Goal: Contribute content: Contribute content

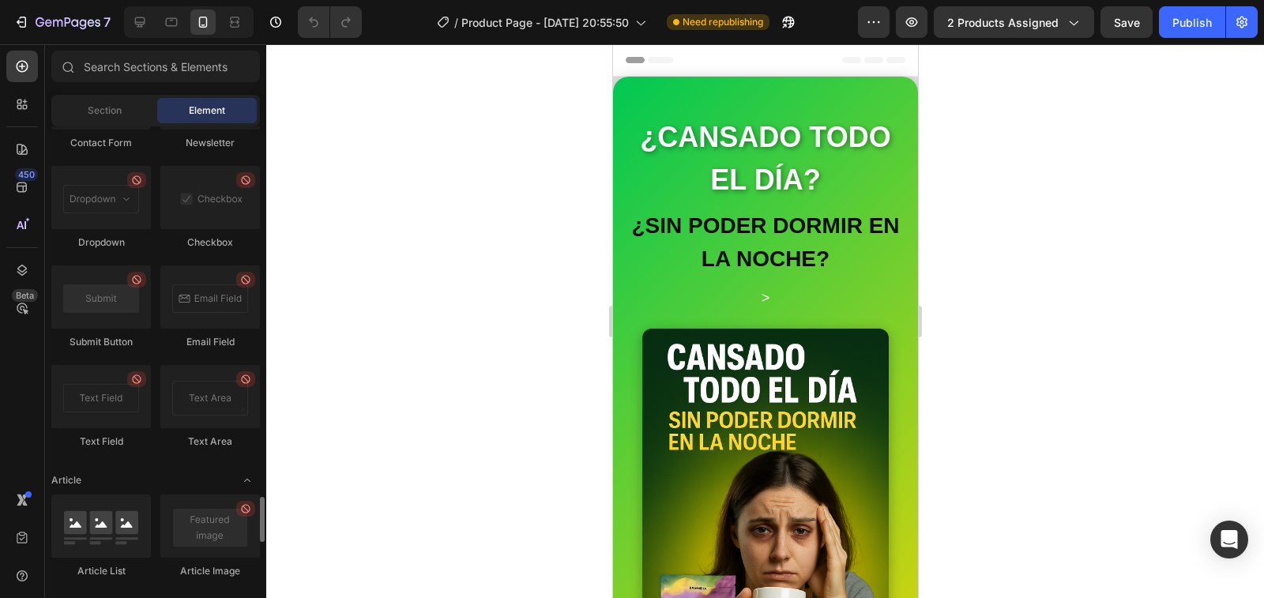
scroll to position [4319, 0]
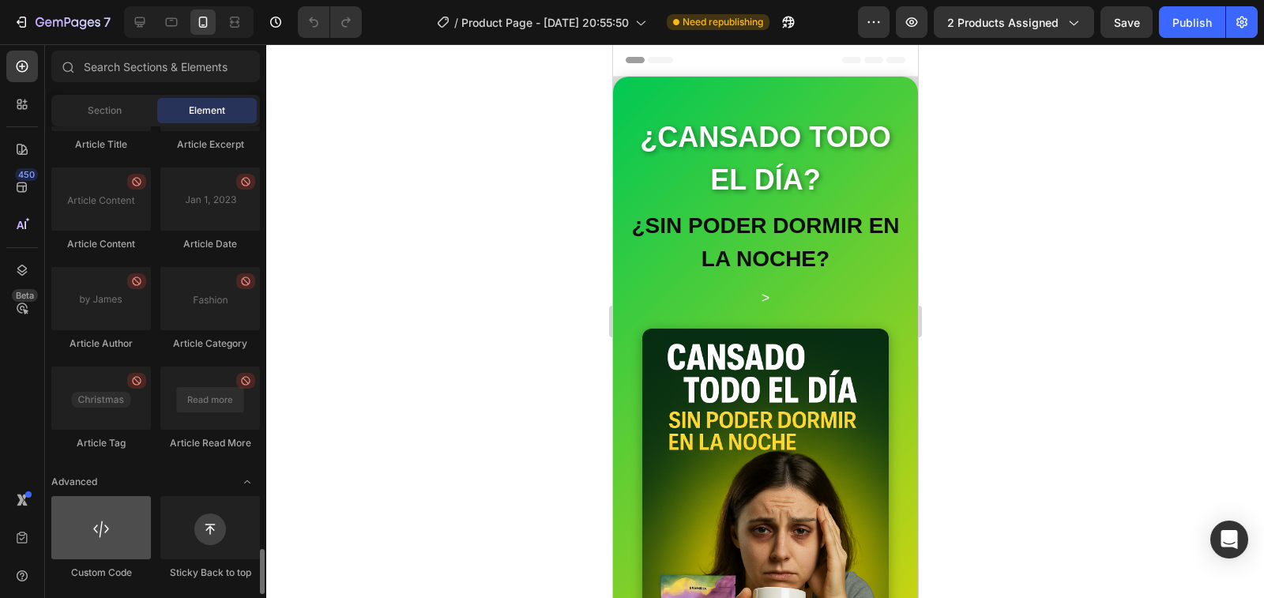
click at [133, 549] on div at bounding box center [101, 527] width 100 height 63
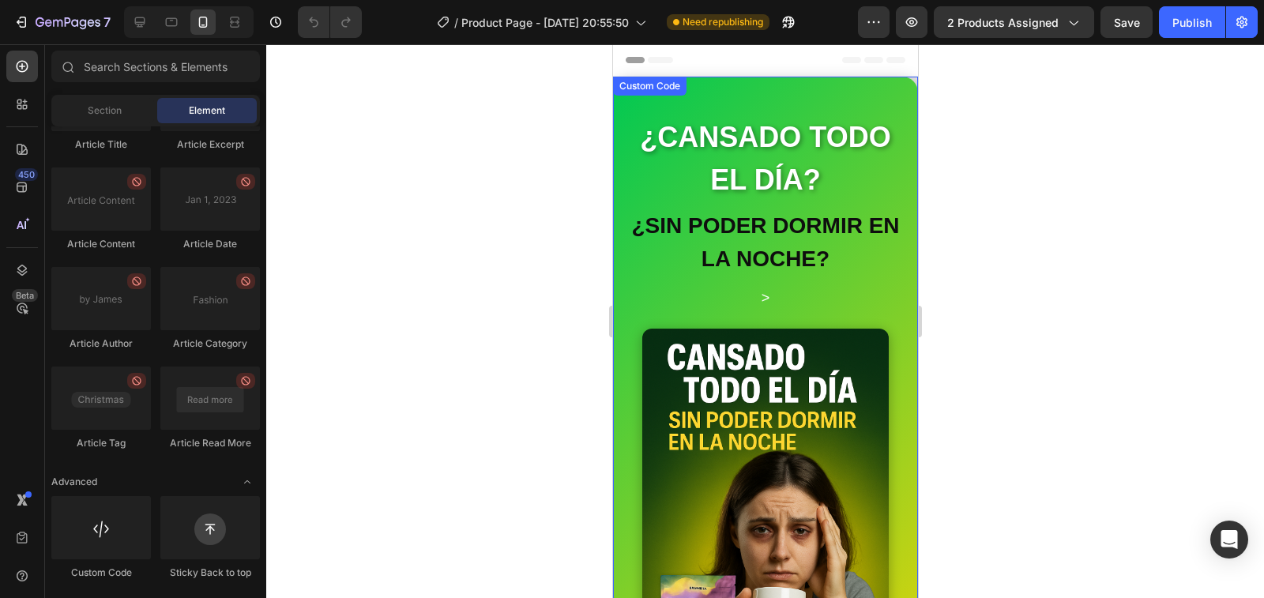
click at [704, 239] on h2 "¿SIN PODER DORMIR EN LA NOCHE?" at bounding box center [764, 242] width 273 height 66
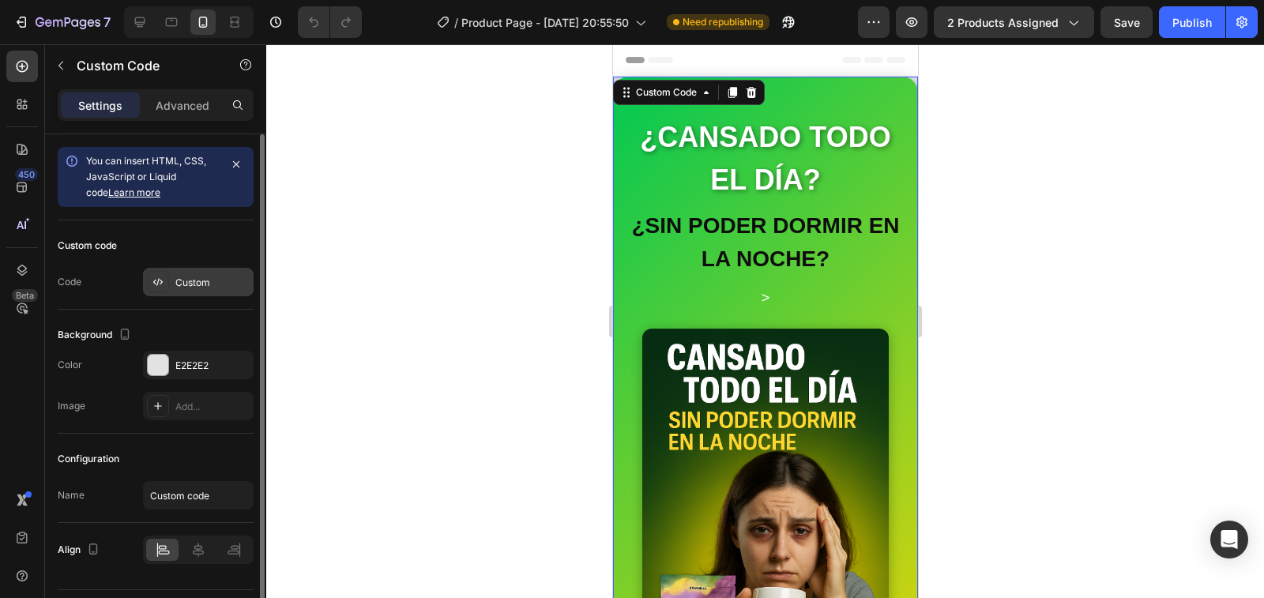
click at [201, 288] on div "Custom" at bounding box center [212, 283] width 74 height 14
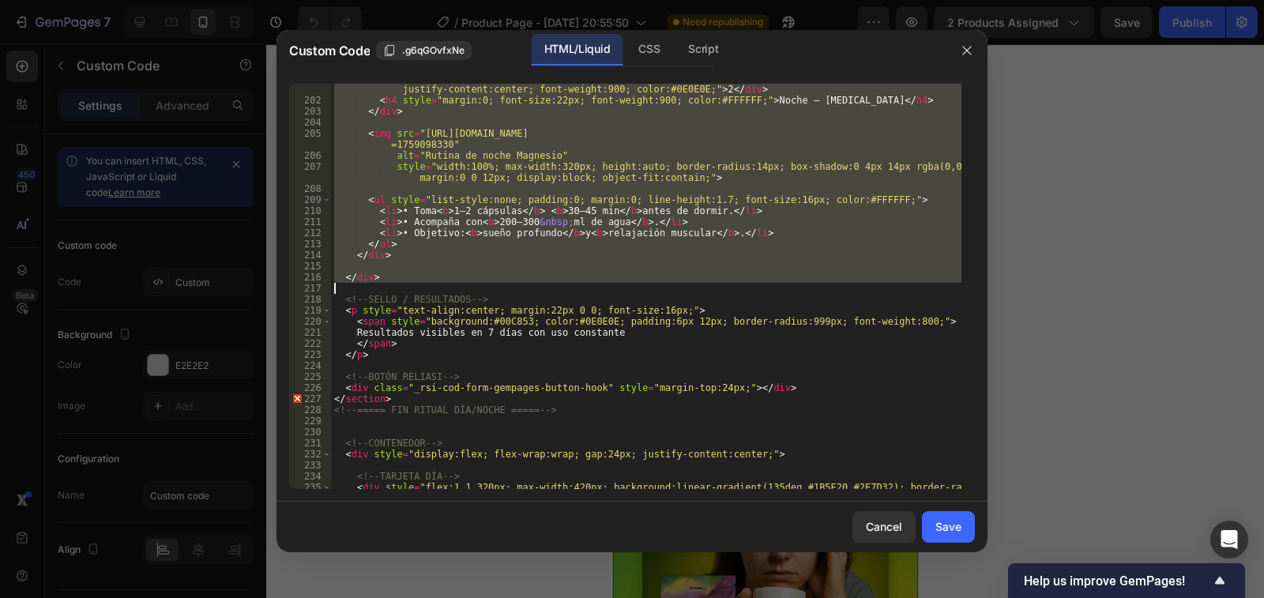
scroll to position [2655, 0]
drag, startPoint x: 335, startPoint y: 144, endPoint x: 366, endPoint y: 284, distance: 144.0
click at [366, 284] on div "< div style = "width:44px; height:44px; border-radius:50%; background:#42A5F5; …" at bounding box center [646, 298] width 631 height 450
type textarea "</div>"
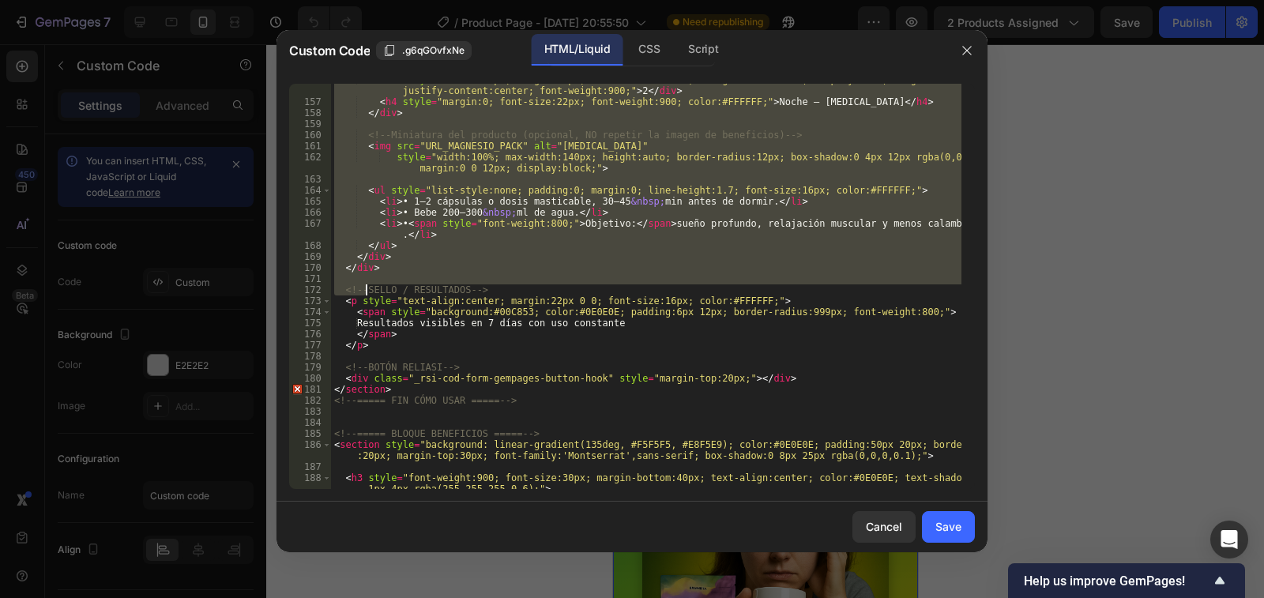
scroll to position [2092, 0]
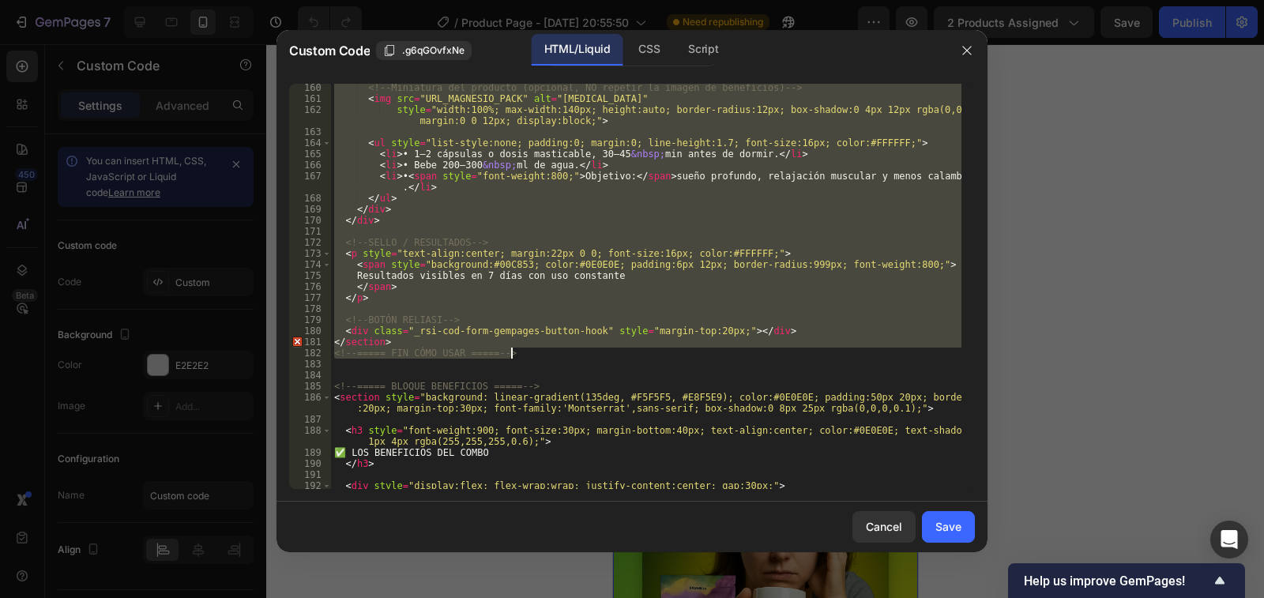
drag, startPoint x: 343, startPoint y: 139, endPoint x: 529, endPoint y: 352, distance: 283.3
click at [529, 352] on div "<!-- Miniatura del producto (opcional, NO repetir la imagen de beneficios) --> …" at bounding box center [646, 295] width 631 height 427
type textarea "</section> <!-- ===== FIN CÓMO USAR ===== -->"
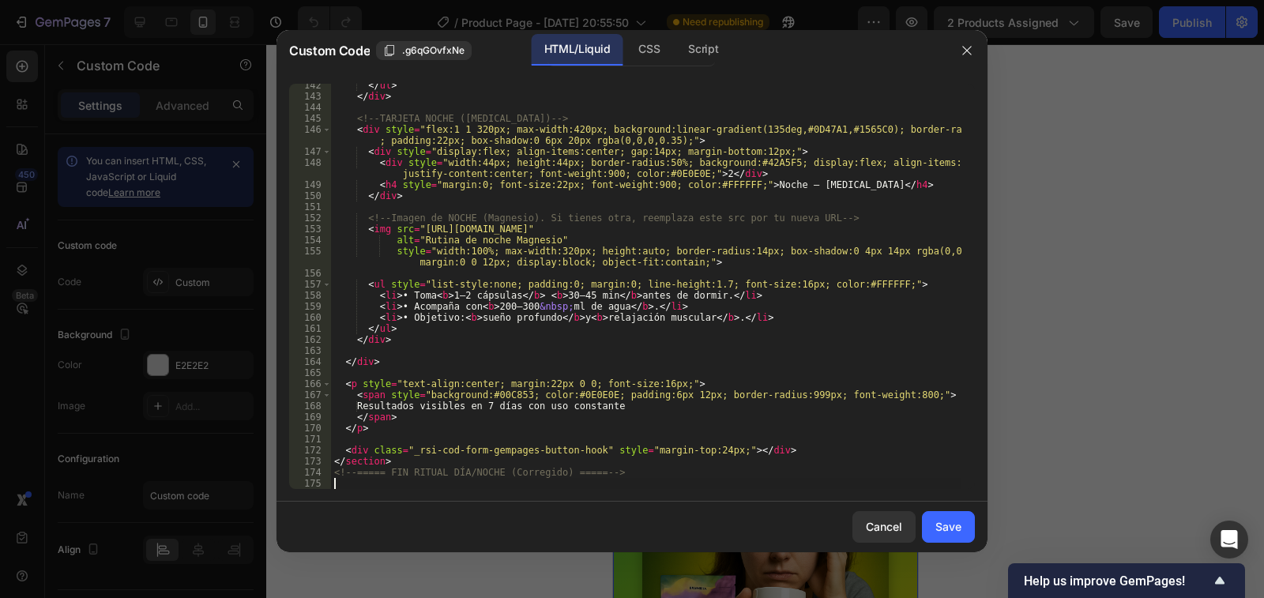
scroll to position [1907, 0]
click at [951, 525] on div "Save" at bounding box center [949, 526] width 26 height 17
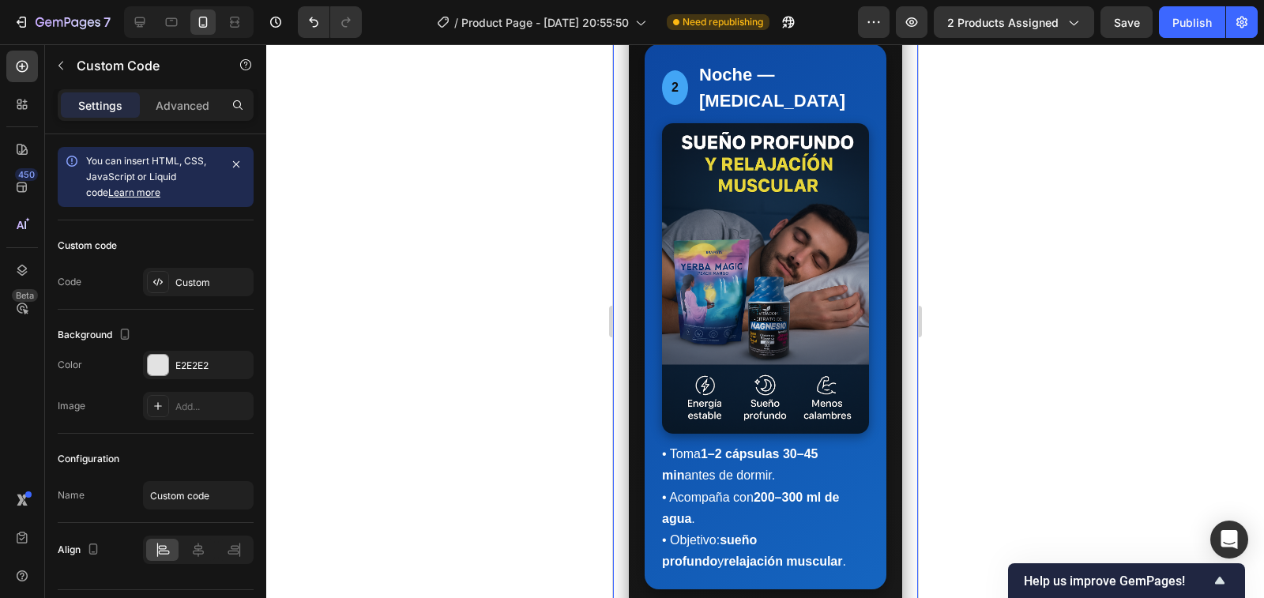
scroll to position [4583, 0]
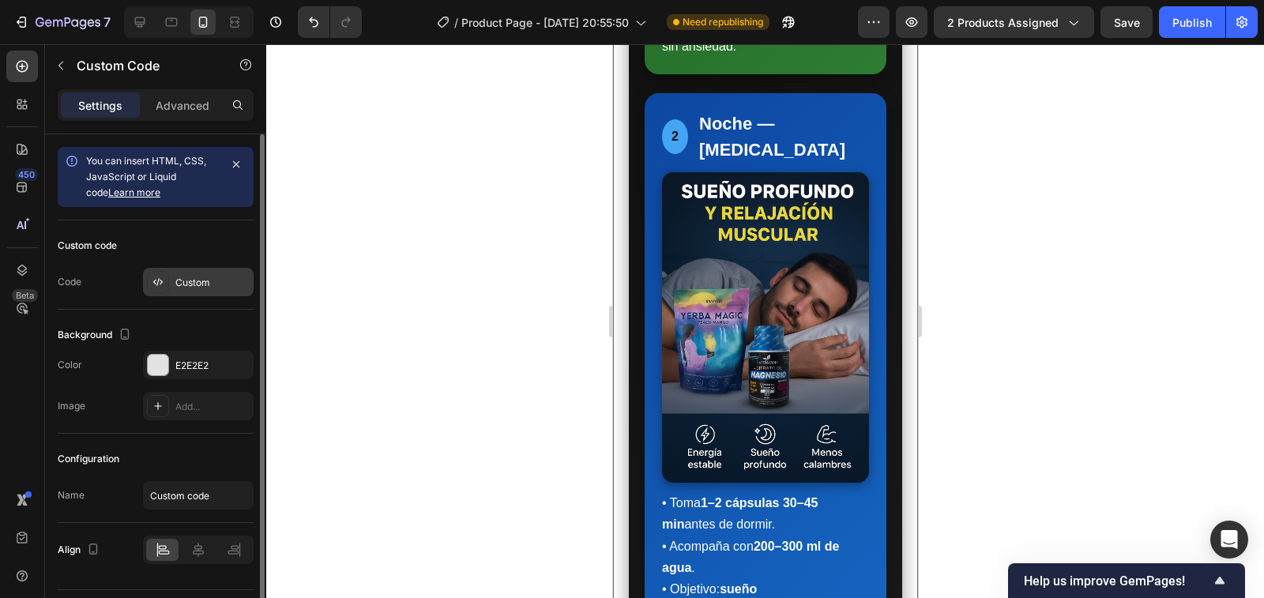
click at [202, 285] on div "Custom" at bounding box center [212, 283] width 74 height 14
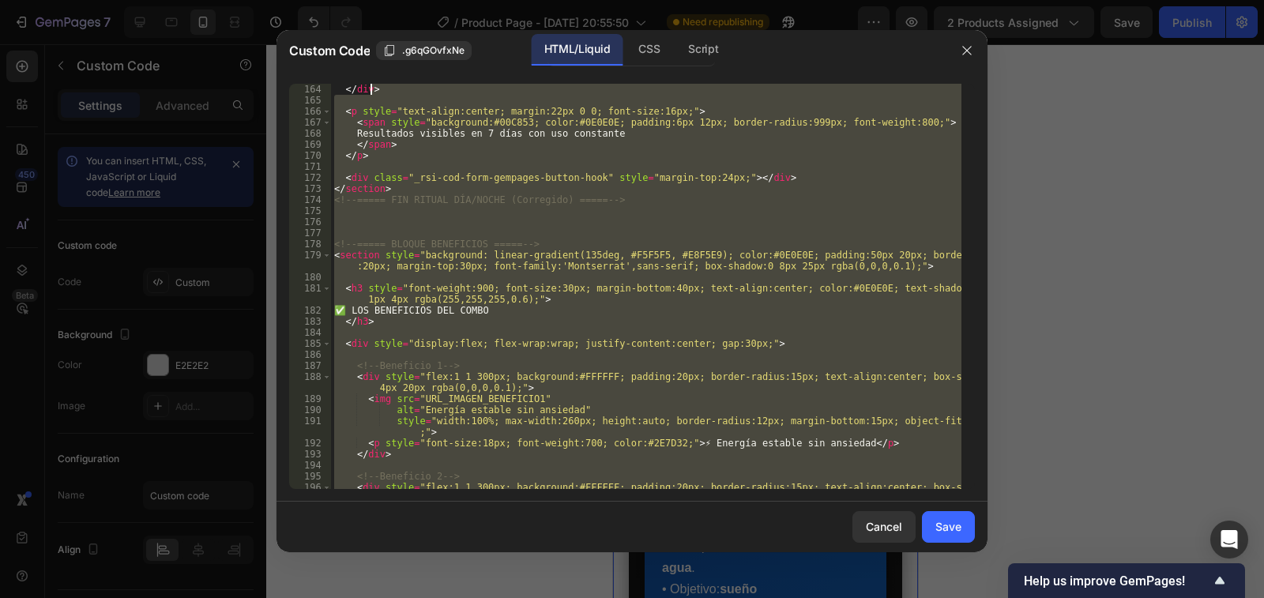
scroll to position [2179, 0]
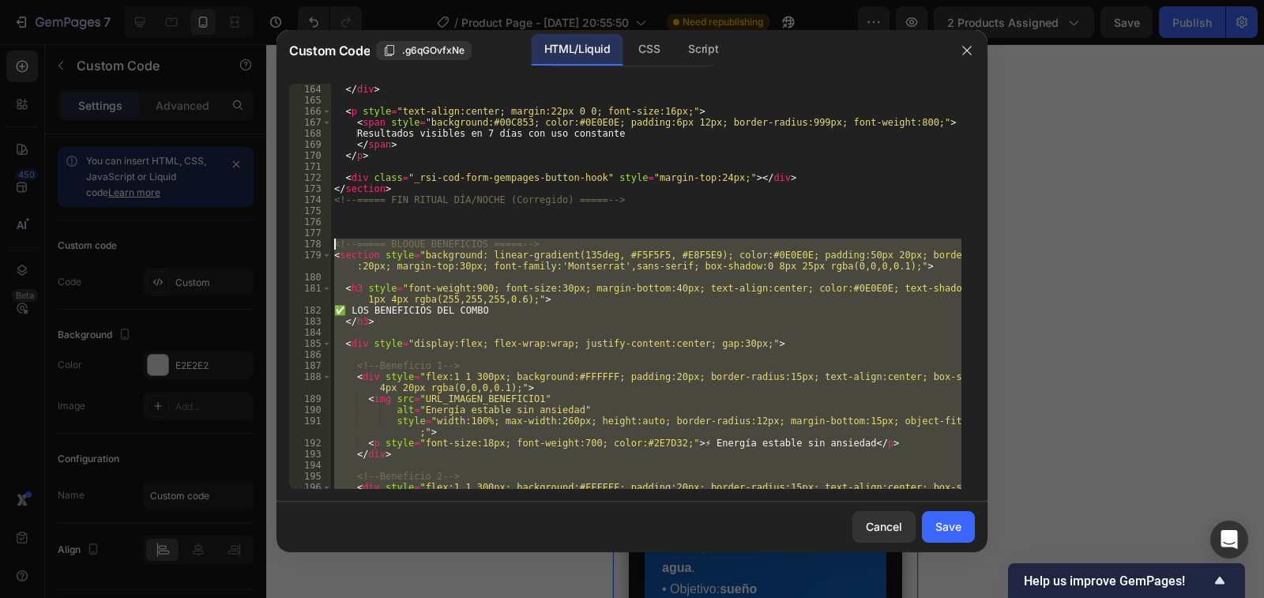
drag, startPoint x: 555, startPoint y: 386, endPoint x: 334, endPoint y: 239, distance: 264.5
click at [334, 239] on div "</ div > < p style = "text-align:center; margin:22px 0 0; font-size:16px;" > < …" at bounding box center [646, 303] width 631 height 439
type textarea "<!-- ===== BLOQUE BENEFICIOS ===== --> <section style="background: linear-gradi…"
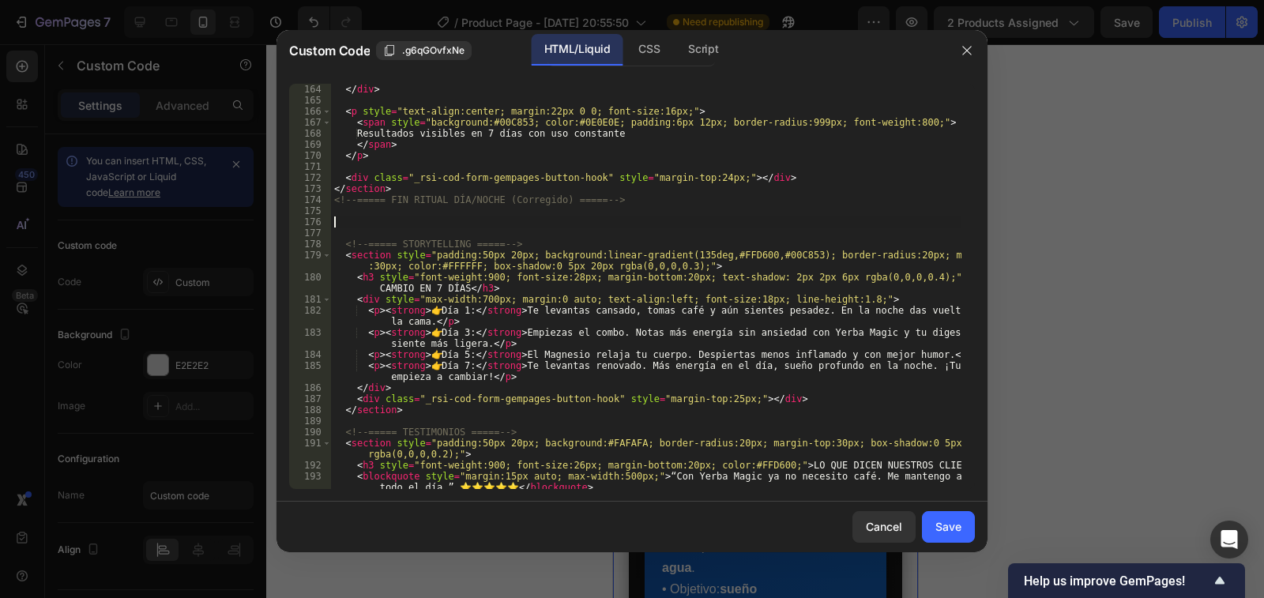
click at [338, 227] on div "</ div > < p style = "text-align:center; margin:22px 0 0; font-size:16px;" > < …" at bounding box center [646, 303] width 631 height 439
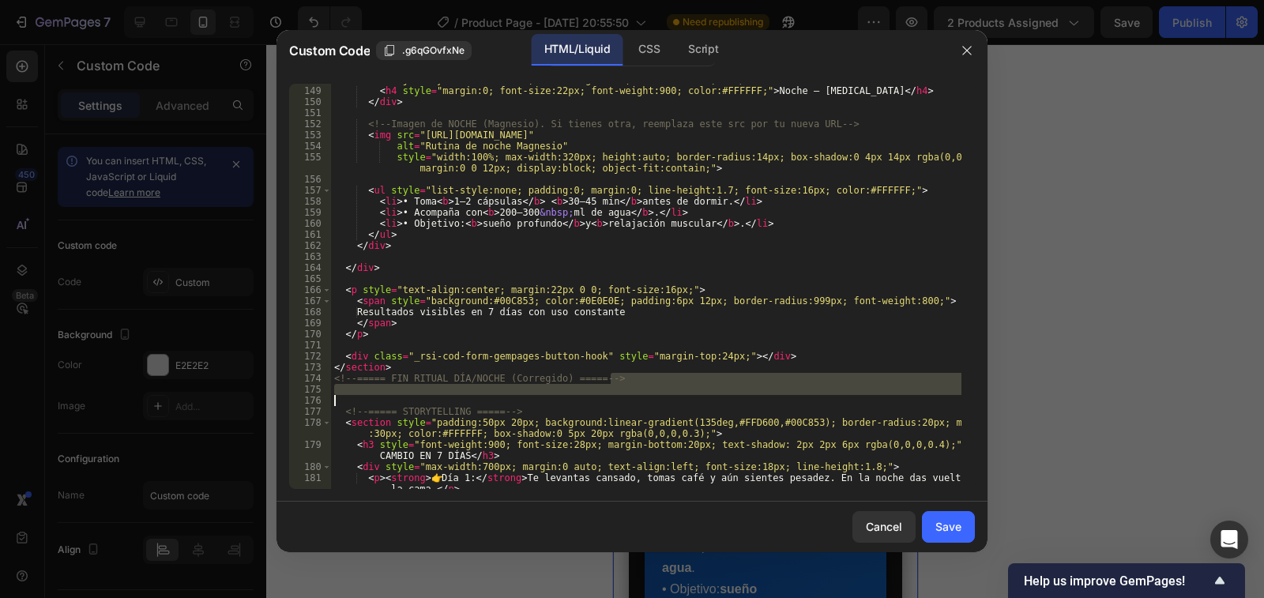
scroll to position [2001, 0]
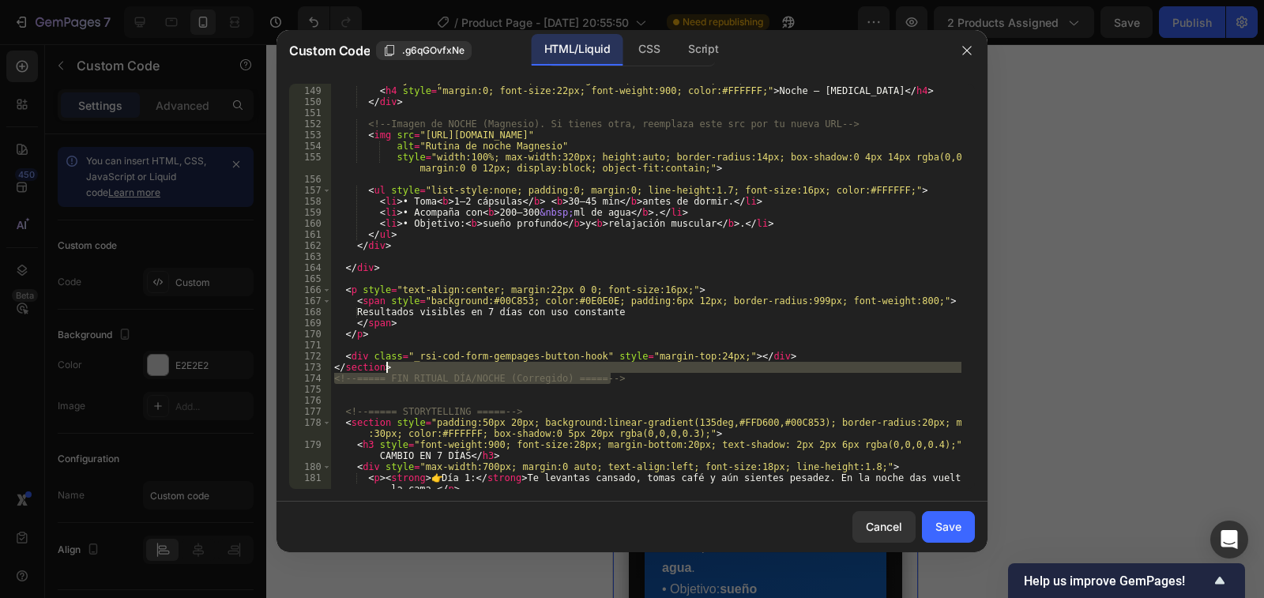
drag, startPoint x: 614, startPoint y: 247, endPoint x: 394, endPoint y: 369, distance: 251.1
click at [394, 369] on div "< div style = "width:44px; height:44px; border-radius:50%; background:#42A5F5; …" at bounding box center [646, 288] width 631 height 450
click at [631, 381] on div "< div style = "width:44px; height:44px; border-radius:50%; background:#42A5F5; …" at bounding box center [646, 286] width 631 height 405
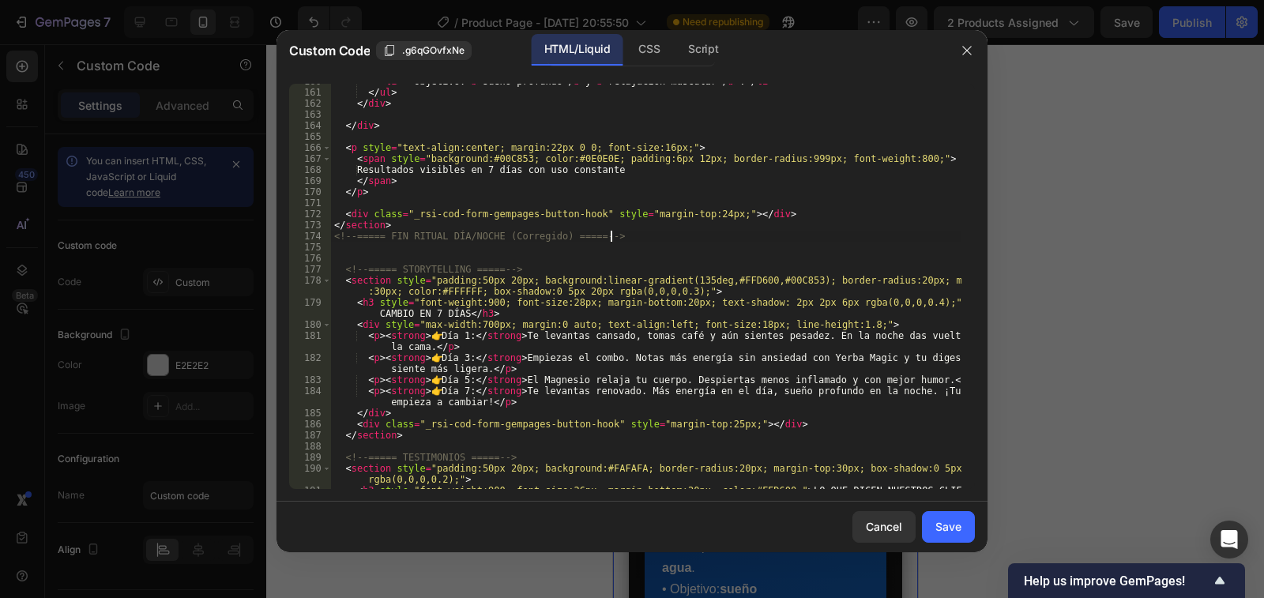
scroll to position [2143, 0]
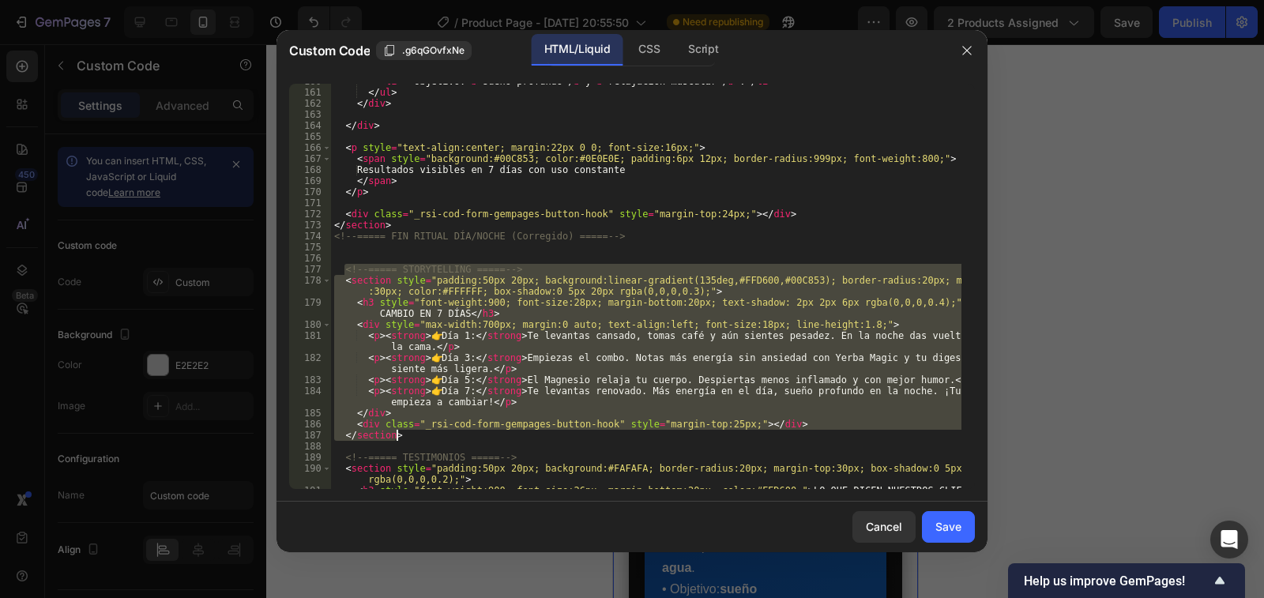
drag, startPoint x: 345, startPoint y: 269, endPoint x: 408, endPoint y: 435, distance: 176.8
click at [408, 435] on div "< li > • Objetivo: < b > sueño profundo </ b > y < b > relajación muscular </ b…" at bounding box center [646, 289] width 631 height 427
type textarea "<div class="_rsi-cod-form-gempages-button-hook" style="margin-top:25px;"></div>…"
click at [951, 533] on div "Save" at bounding box center [949, 526] width 26 height 17
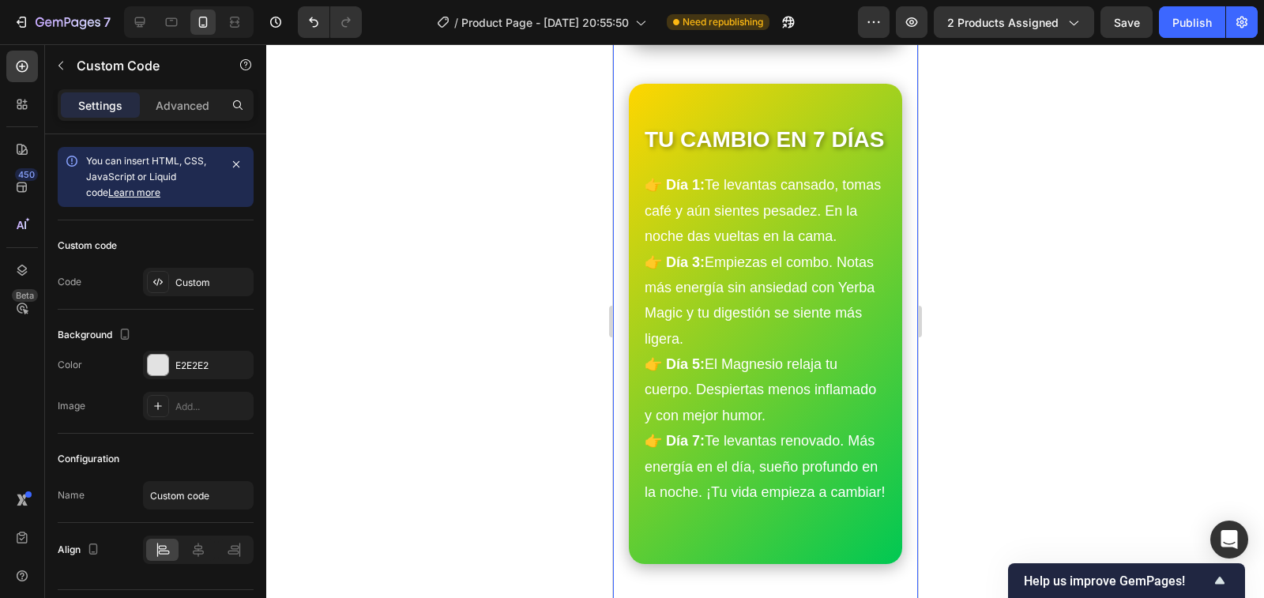
scroll to position [5136, 0]
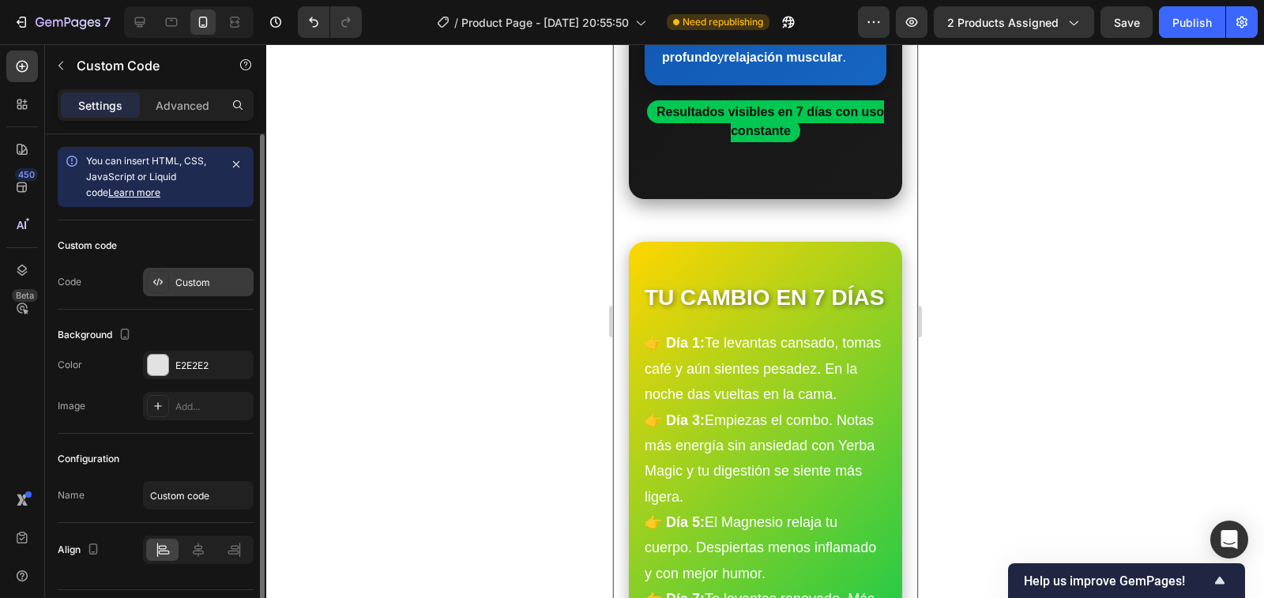
click at [214, 278] on div "Custom" at bounding box center [212, 283] width 74 height 14
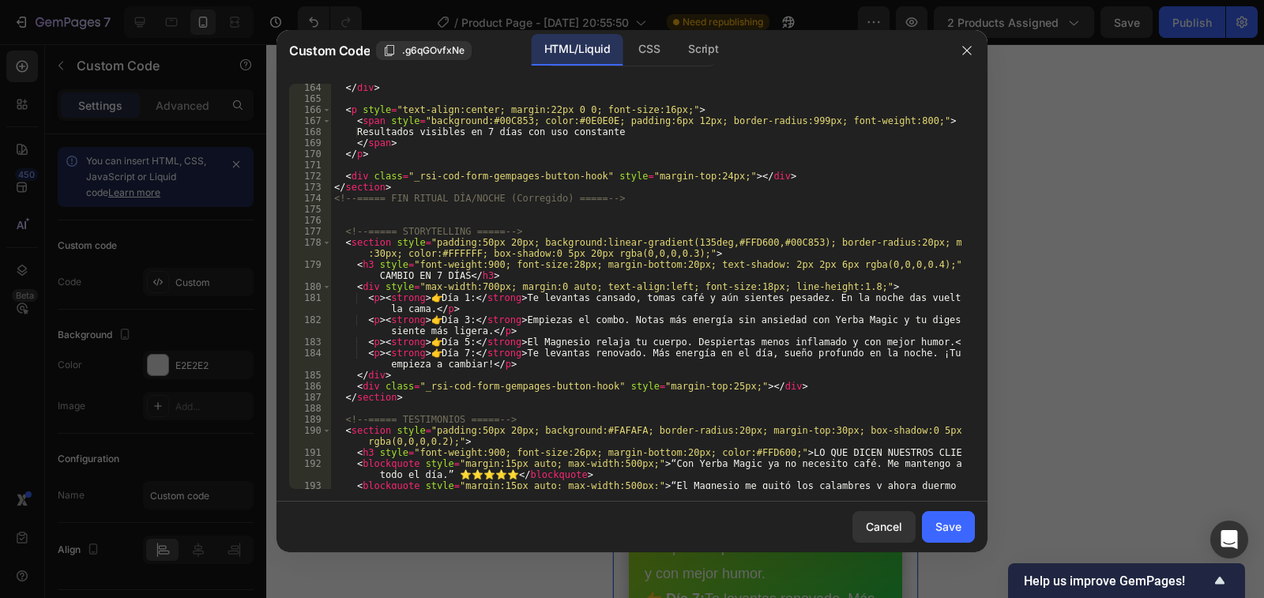
scroll to position [2181, 0]
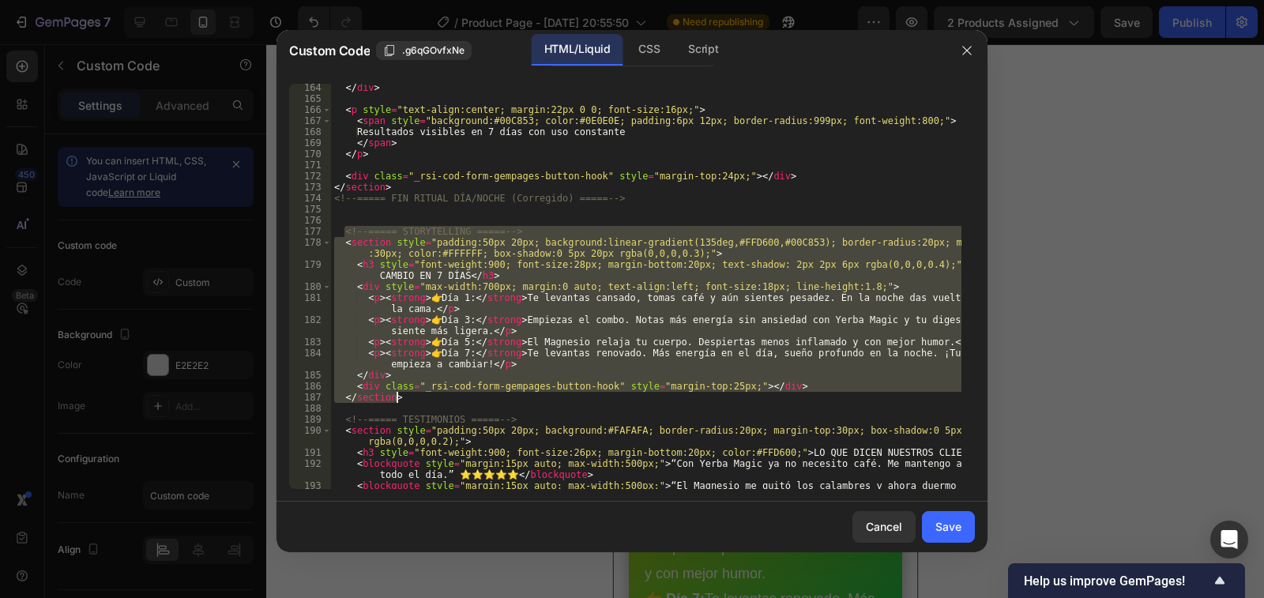
drag, startPoint x: 346, startPoint y: 232, endPoint x: 408, endPoint y: 393, distance: 173.6
click at [408, 393] on div "</ div > < p style = "text-align:center; margin:22px 0 0; font-size:16px;" > < …" at bounding box center [646, 301] width 631 height 439
type textarea "<div class="_rsi-cod-form-gempages-button-hook" style="margin-top:25px;"></div>…"
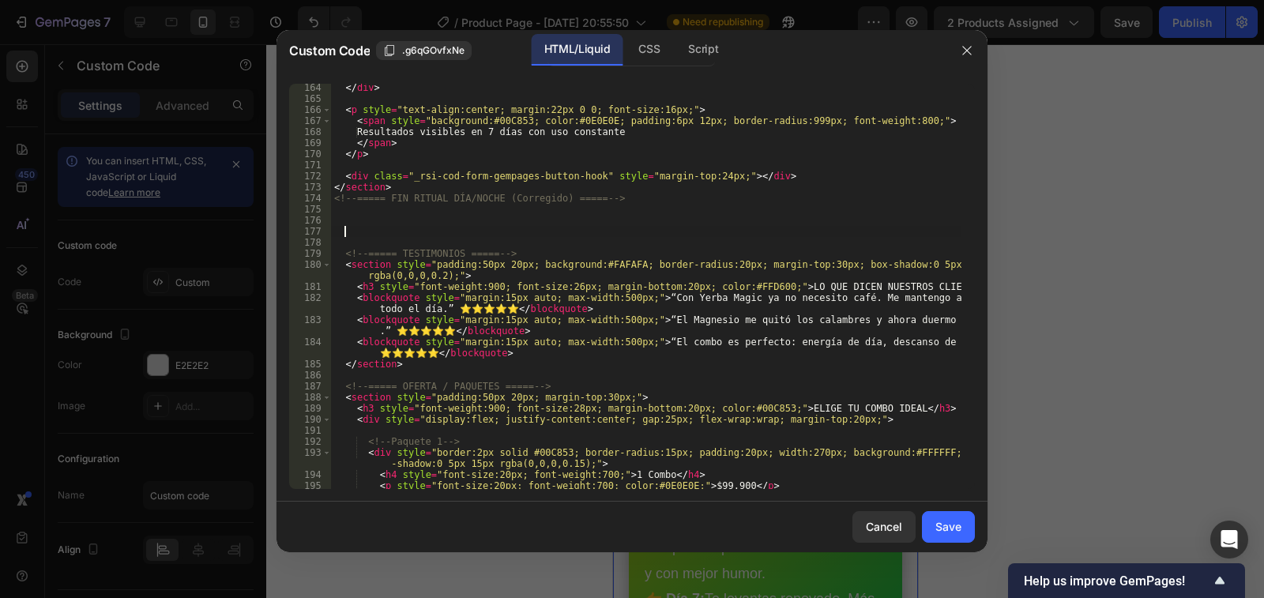
paste textarea
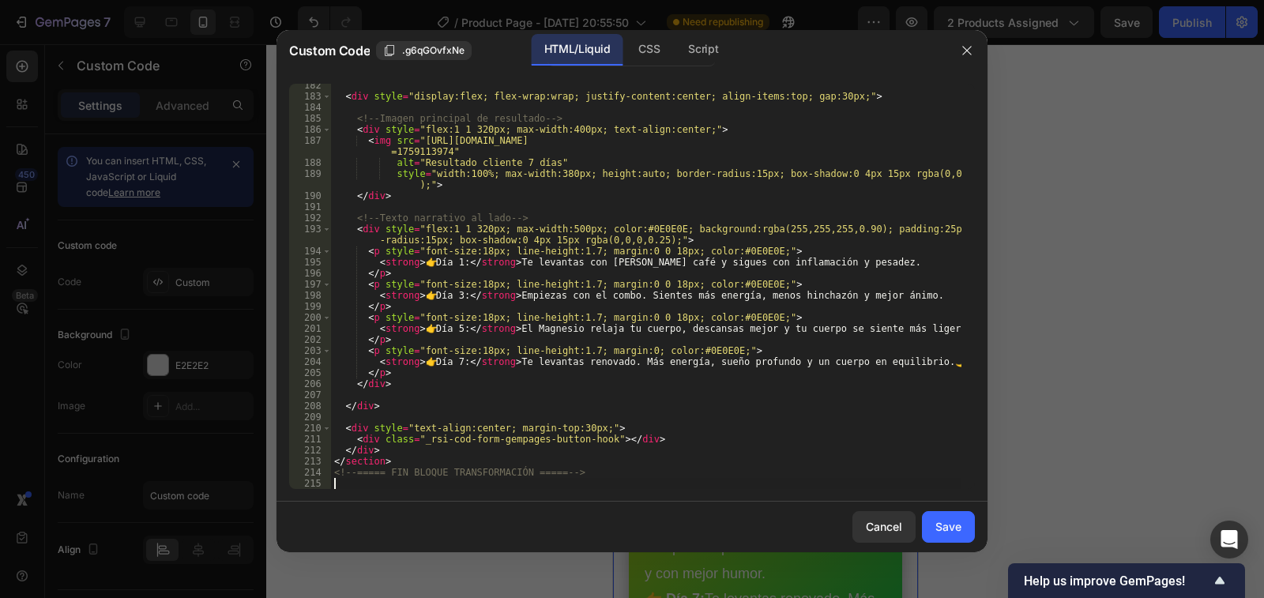
scroll to position [2404, 0]
click at [946, 525] on div "Save" at bounding box center [949, 526] width 26 height 17
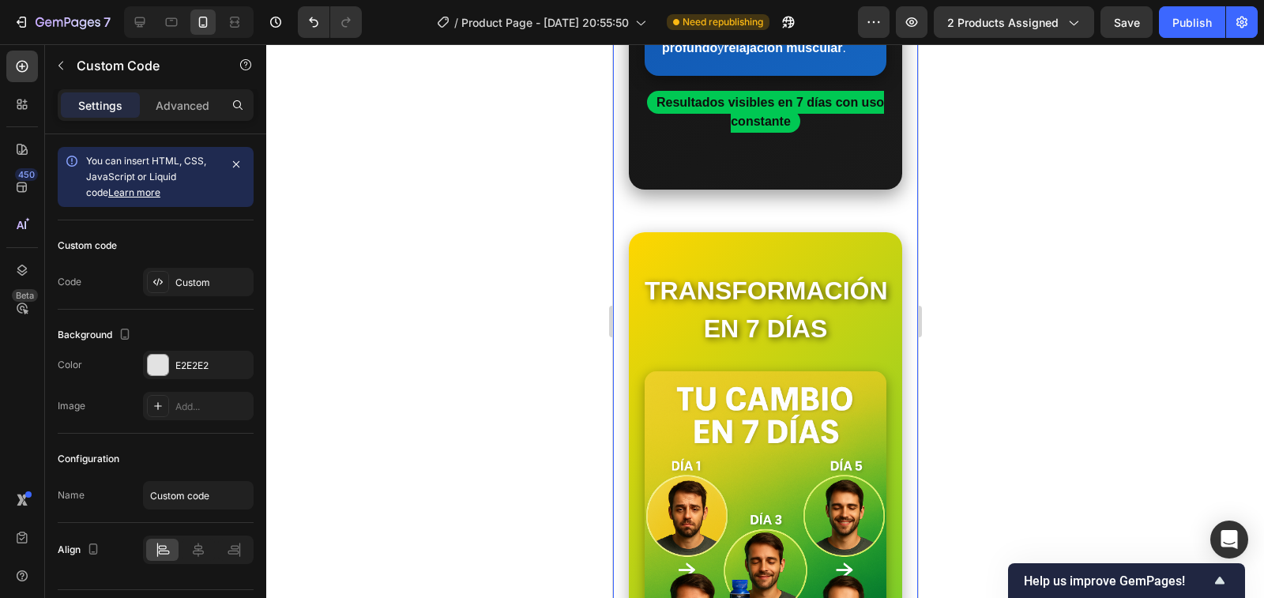
scroll to position [5136, 0]
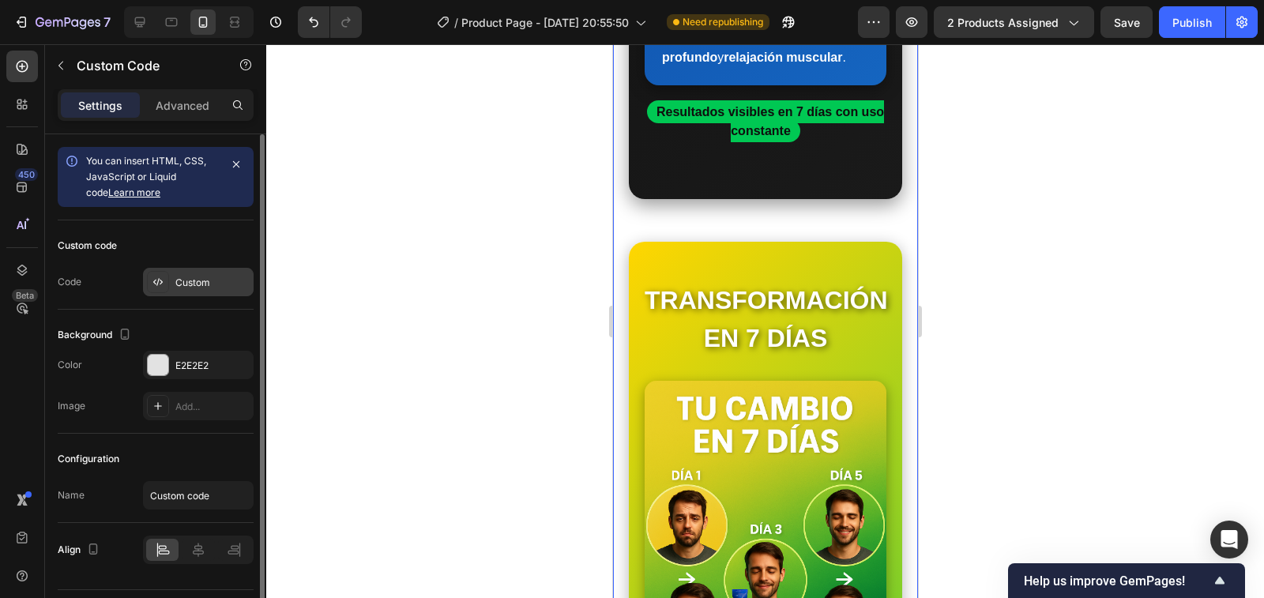
click at [213, 288] on div "Custom" at bounding box center [212, 283] width 74 height 14
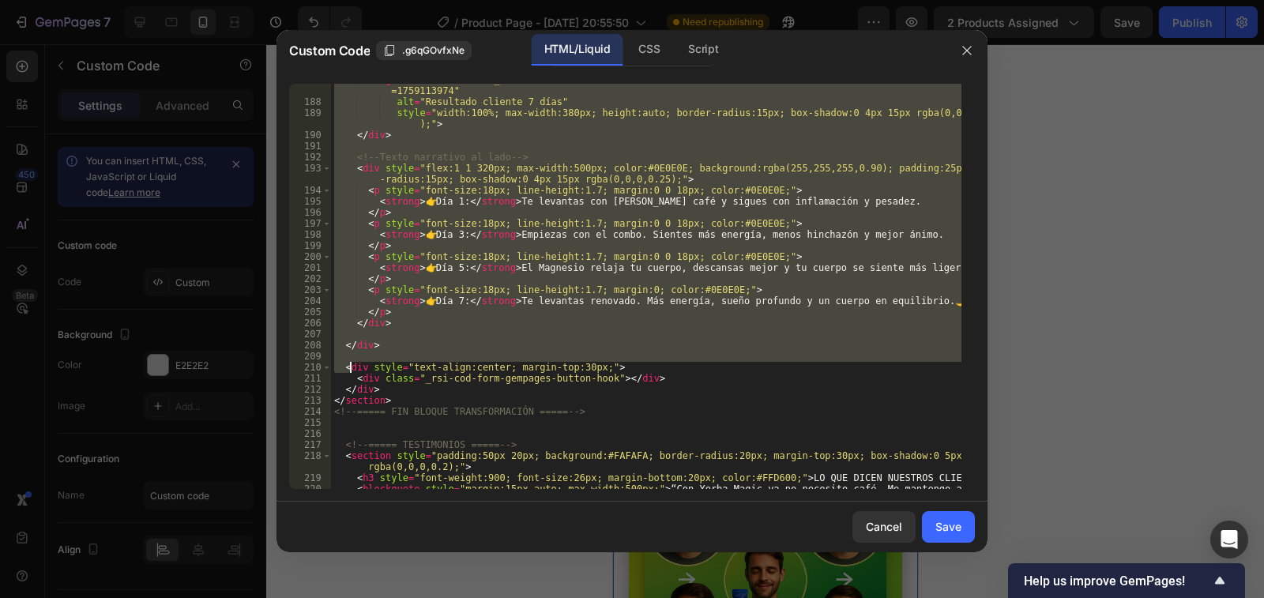
scroll to position [2465, 0]
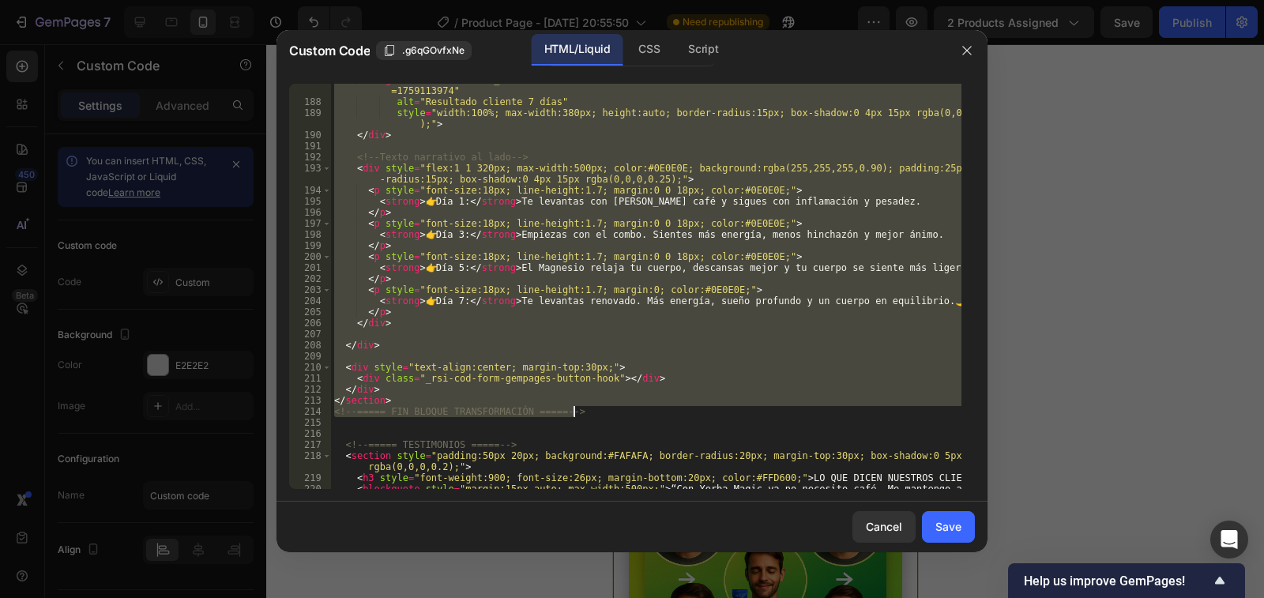
drag, startPoint x: 343, startPoint y: 324, endPoint x: 597, endPoint y: 412, distance: 268.6
click at [597, 412] on div "< img src = "[URL][DOMAIN_NAME] =1759113974" alt = "Resultado cliente 7 días" s…" at bounding box center [646, 299] width 631 height 450
type textarea "</section> <!-- ===== FIN BLOQUE TRANSFORMACIÓN ===== -->"
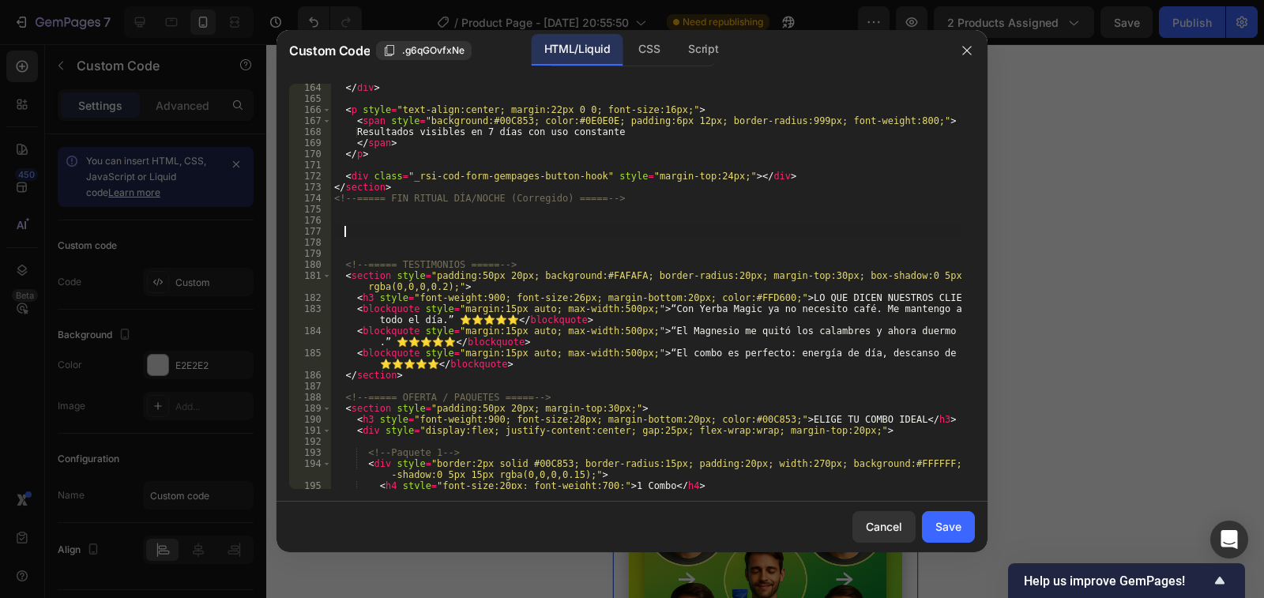
scroll to position [2181, 0]
paste textarea
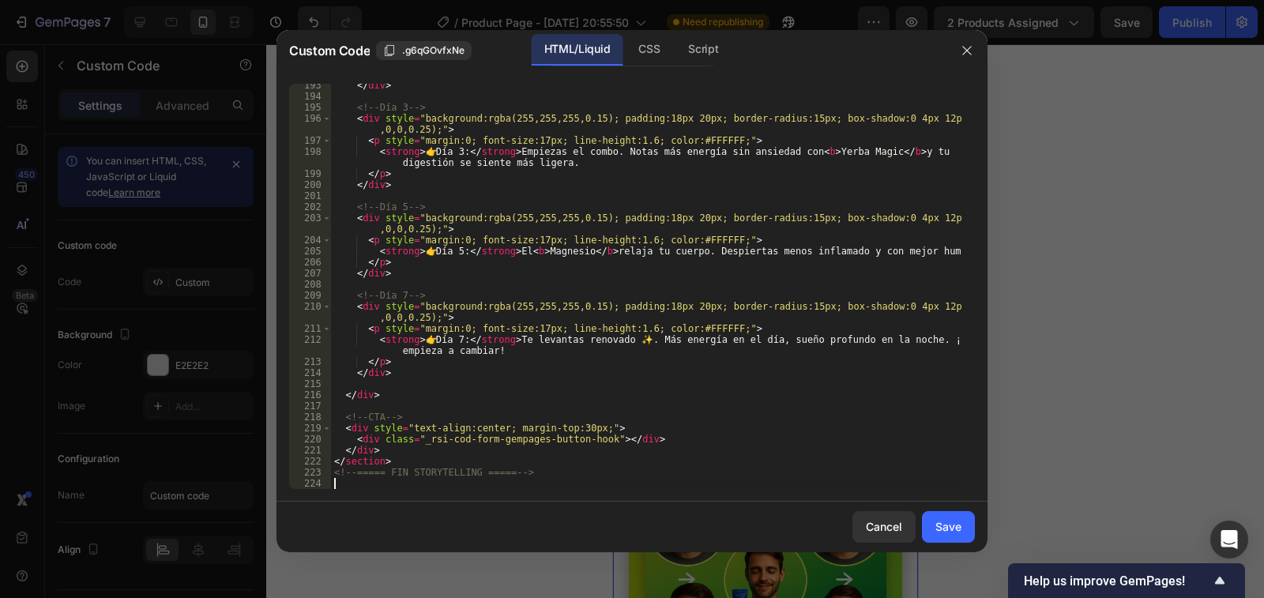
scroll to position [2548, 0]
click at [938, 529] on div "Save" at bounding box center [949, 526] width 26 height 17
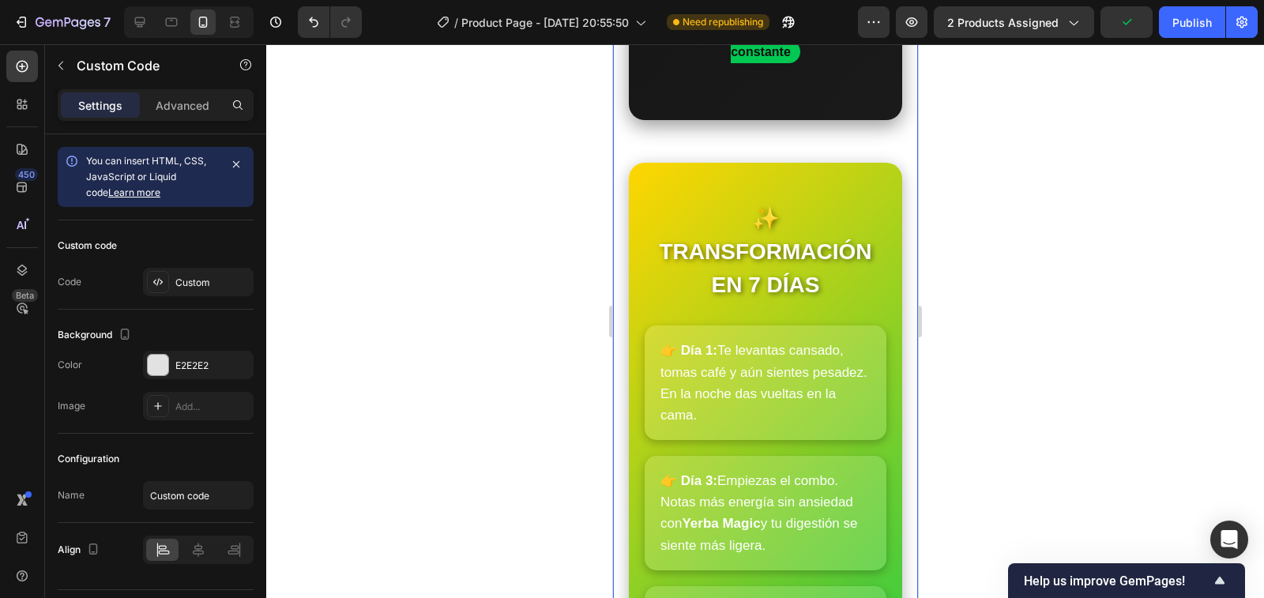
scroll to position [4978, 0]
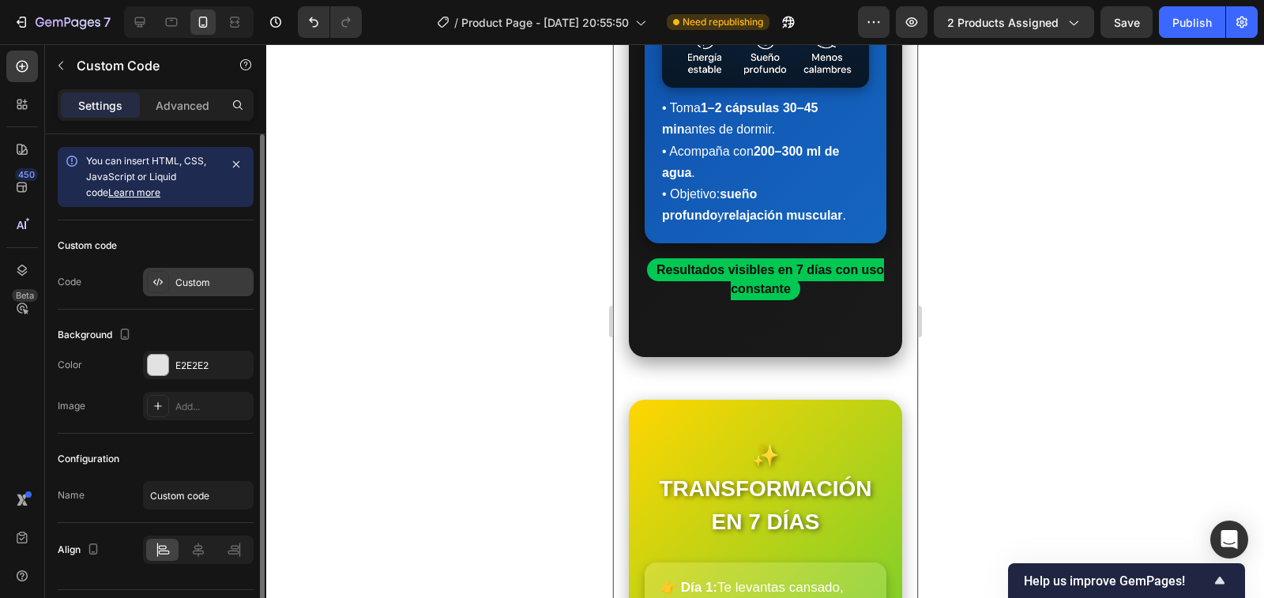
click at [201, 285] on div "Custom" at bounding box center [212, 283] width 74 height 14
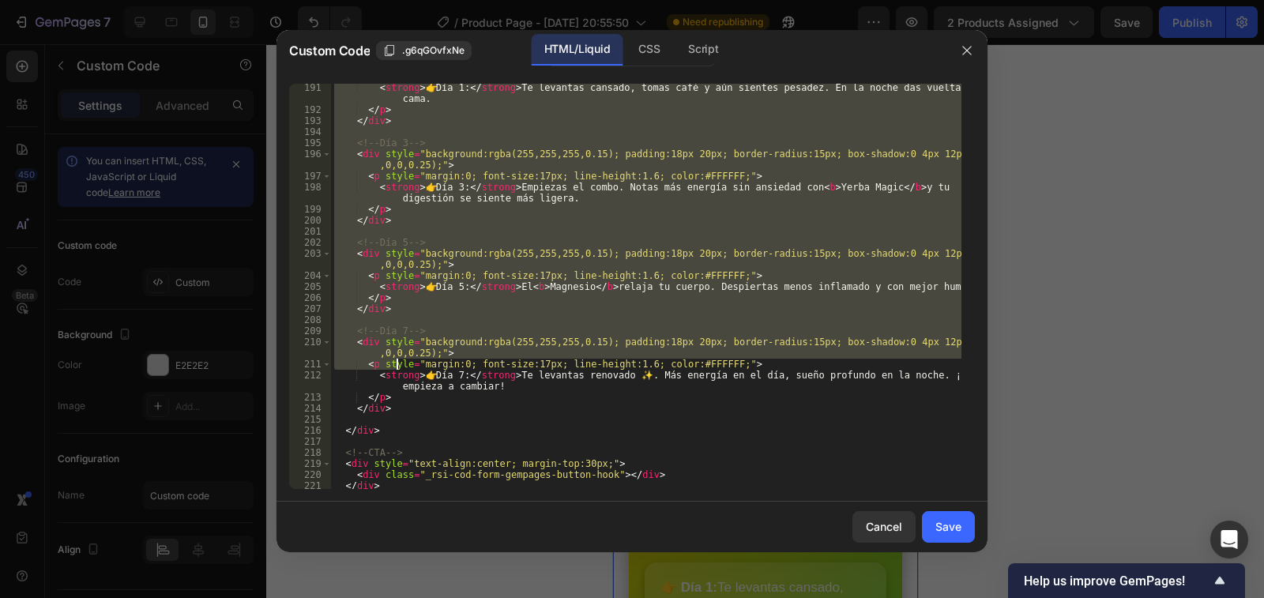
scroll to position [2560, 0]
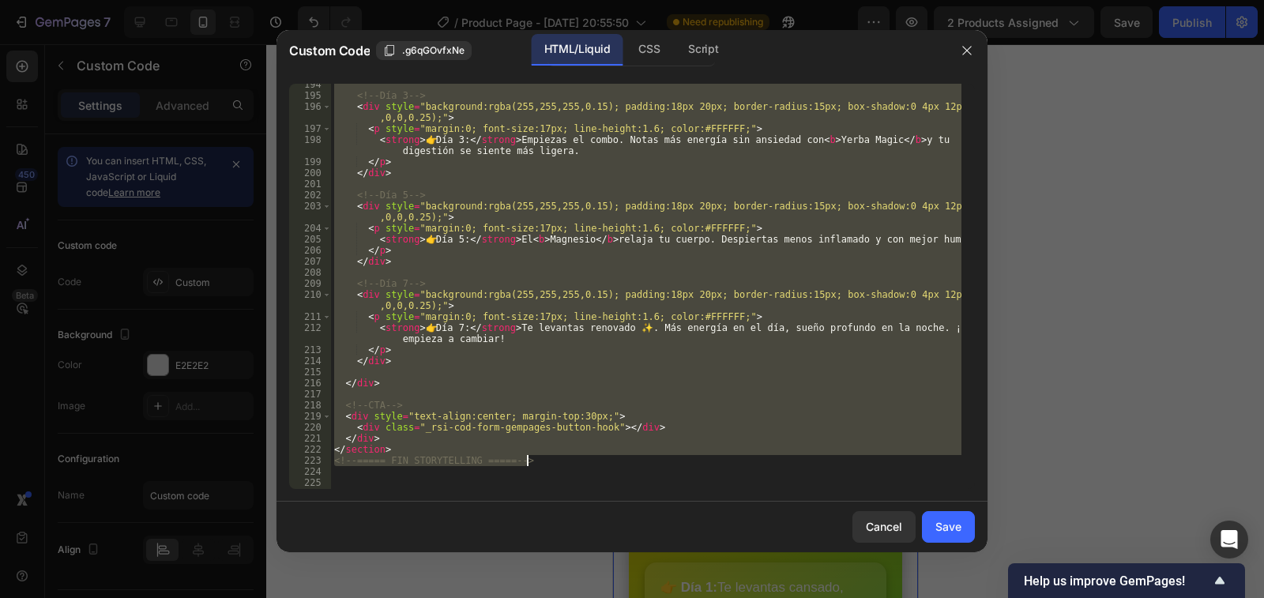
drag, startPoint x: 341, startPoint y: 281, endPoint x: 536, endPoint y: 459, distance: 264.0
click at [536, 459] on div "<!-- Día 3 --> < div style = "background:rgba(255,255,255,0.15); padding:18px 2…" at bounding box center [646, 292] width 631 height 427
type textarea "</section> <!-- ===== FIN STORYTELLING ===== -->"
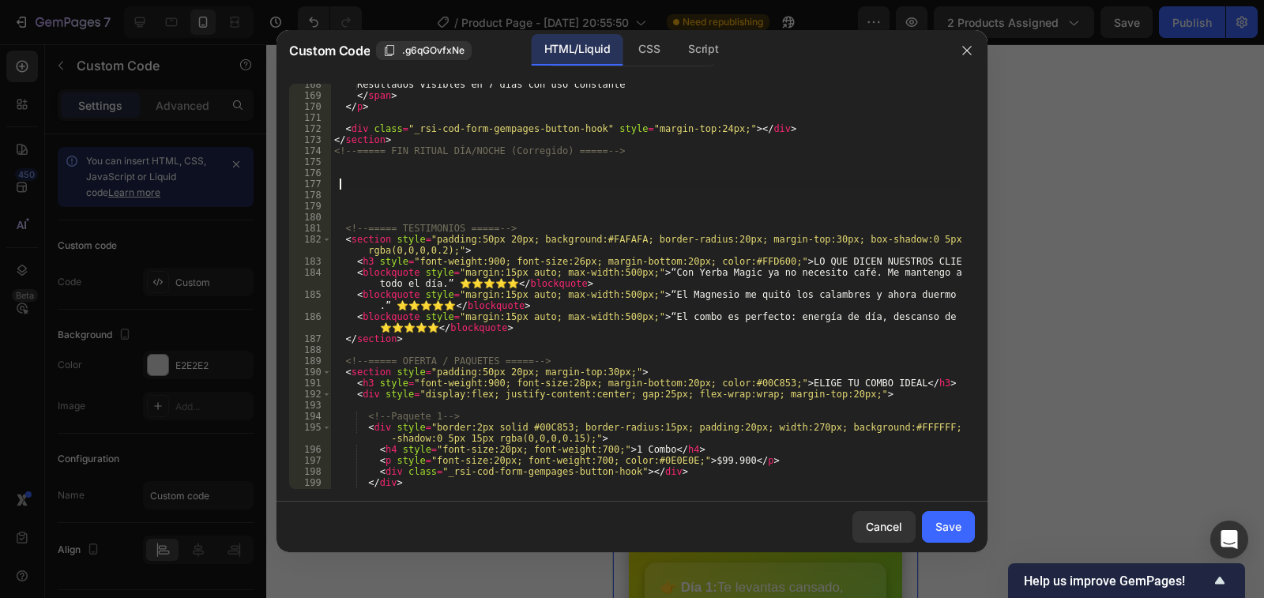
scroll to position [2228, 0]
paste textarea
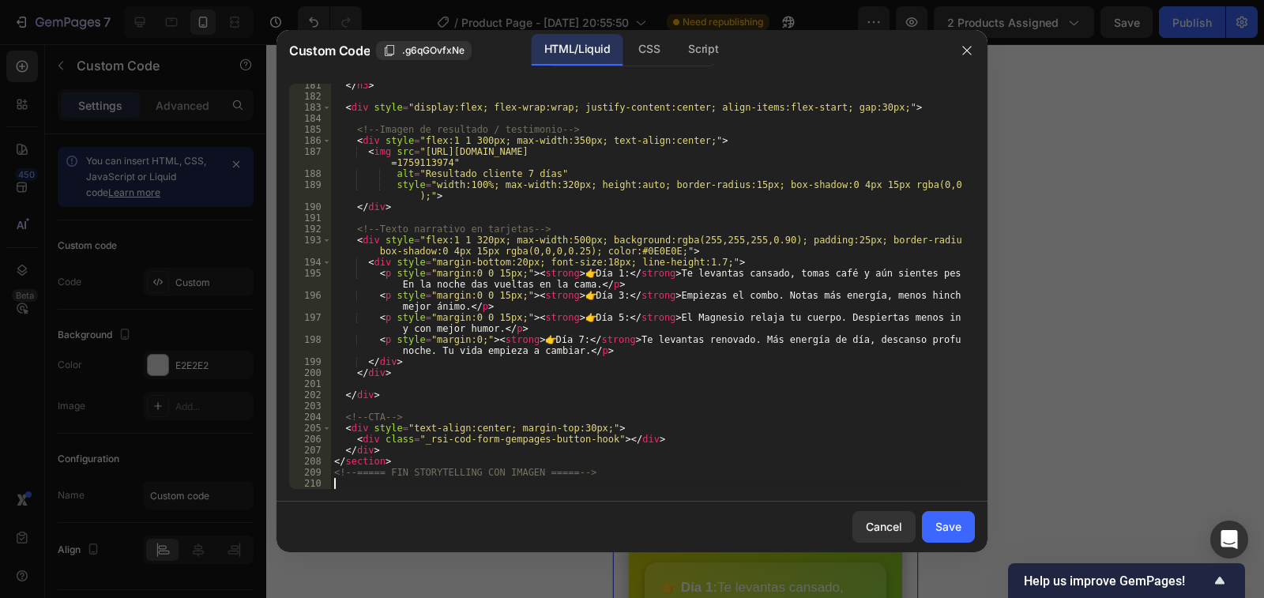
click at [955, 521] on div "Save" at bounding box center [949, 526] width 26 height 17
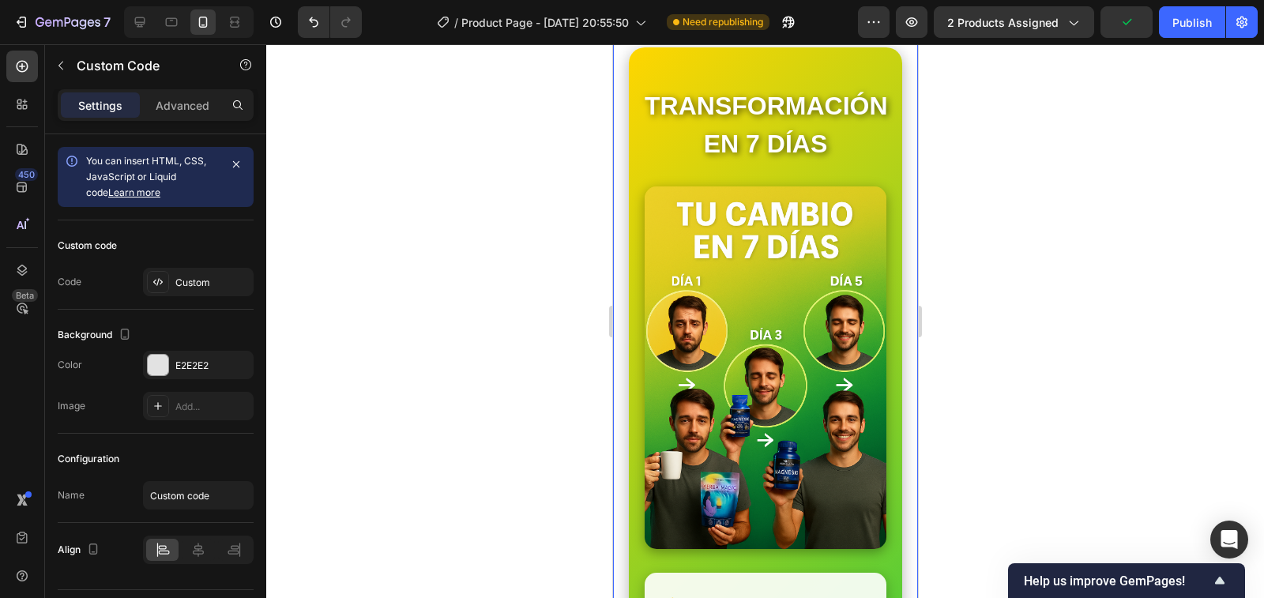
scroll to position [5215, 0]
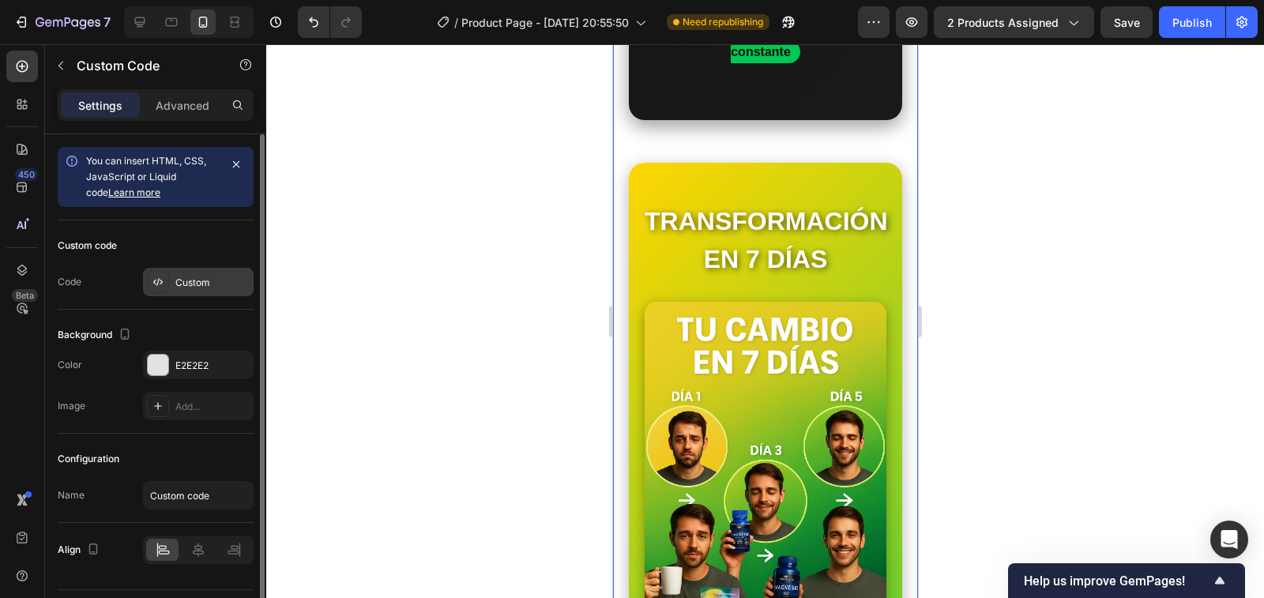
click at [194, 277] on div "Custom" at bounding box center [212, 283] width 74 height 14
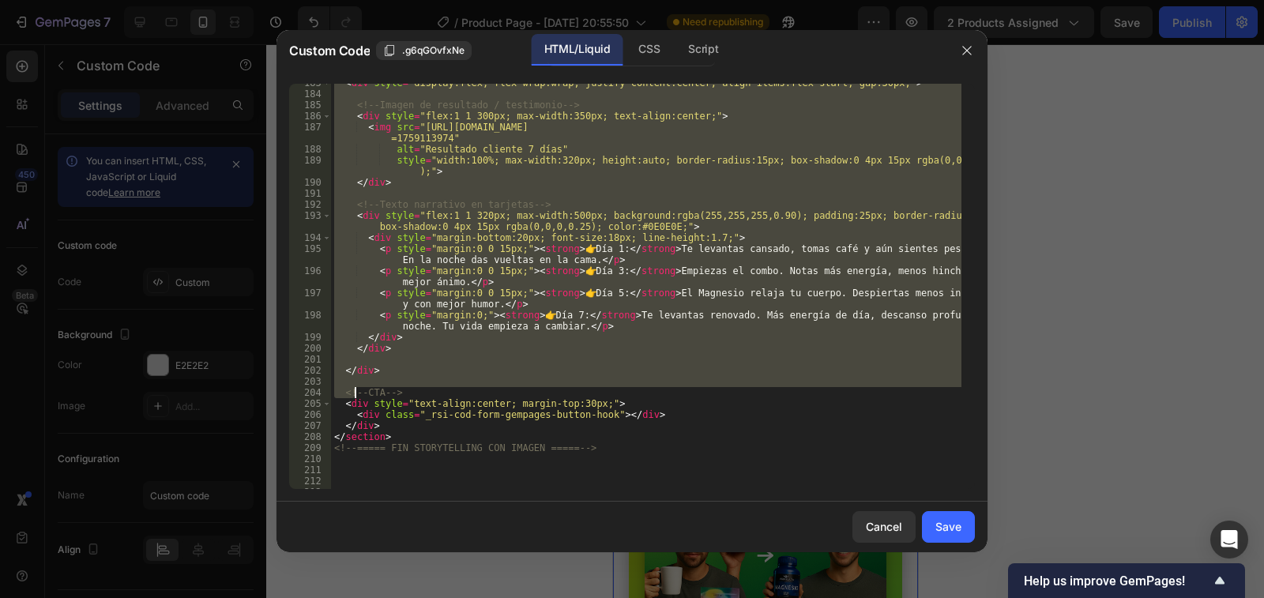
scroll to position [2418, 0]
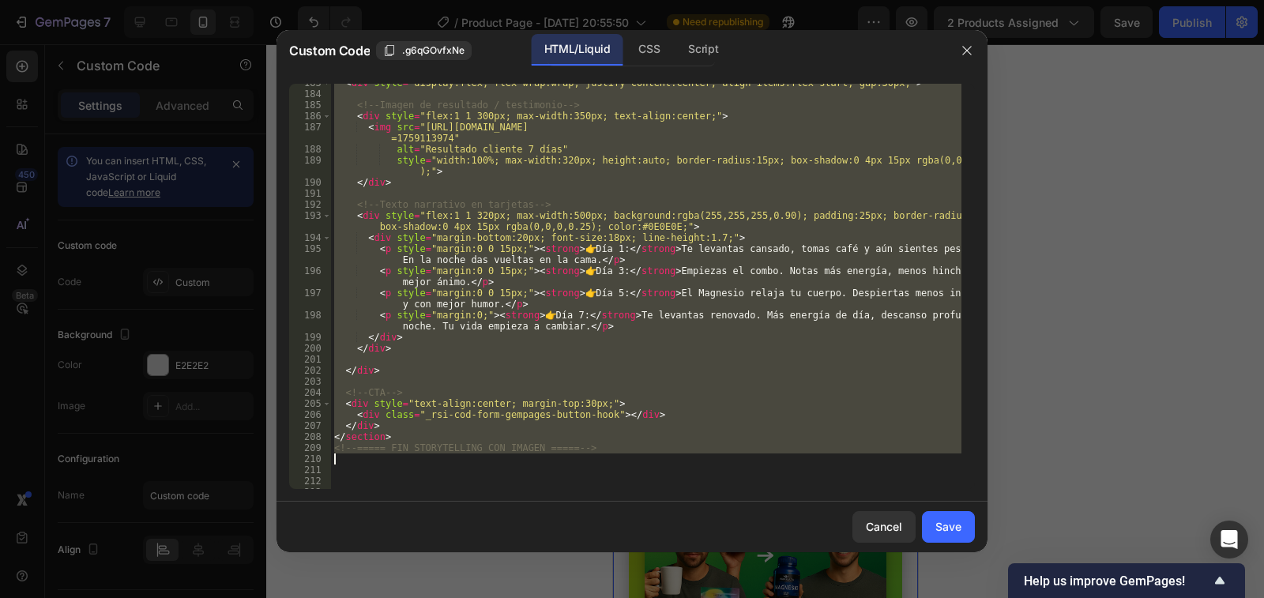
drag, startPoint x: 341, startPoint y: 281, endPoint x: 592, endPoint y: 454, distance: 304.6
click at [592, 454] on div "< div style = "display:flex; flex-wrap:wrap; justify-content:center; align-item…" at bounding box center [646, 290] width 631 height 427
type textarea "<!-- ===== FIN STORYTELLING CON IMAGEN ===== -->"
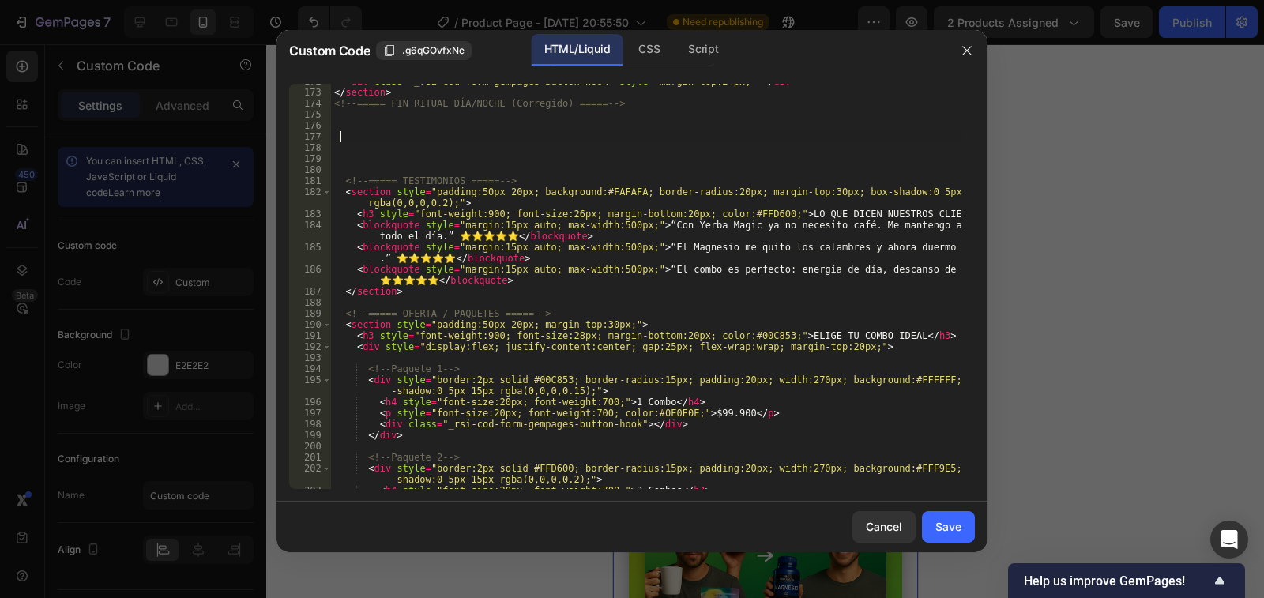
scroll to position [2228, 0]
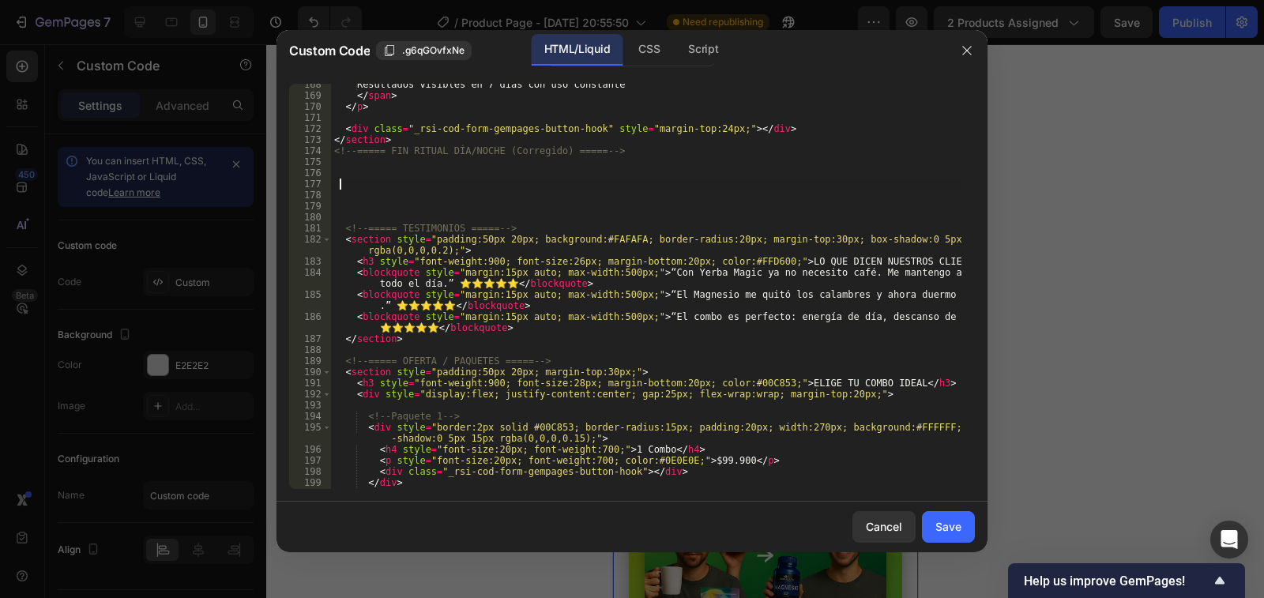
click at [348, 200] on div "Resultados visibles en 7 días con uso constante </ span > </ p > < div class = …" at bounding box center [646, 292] width 631 height 427
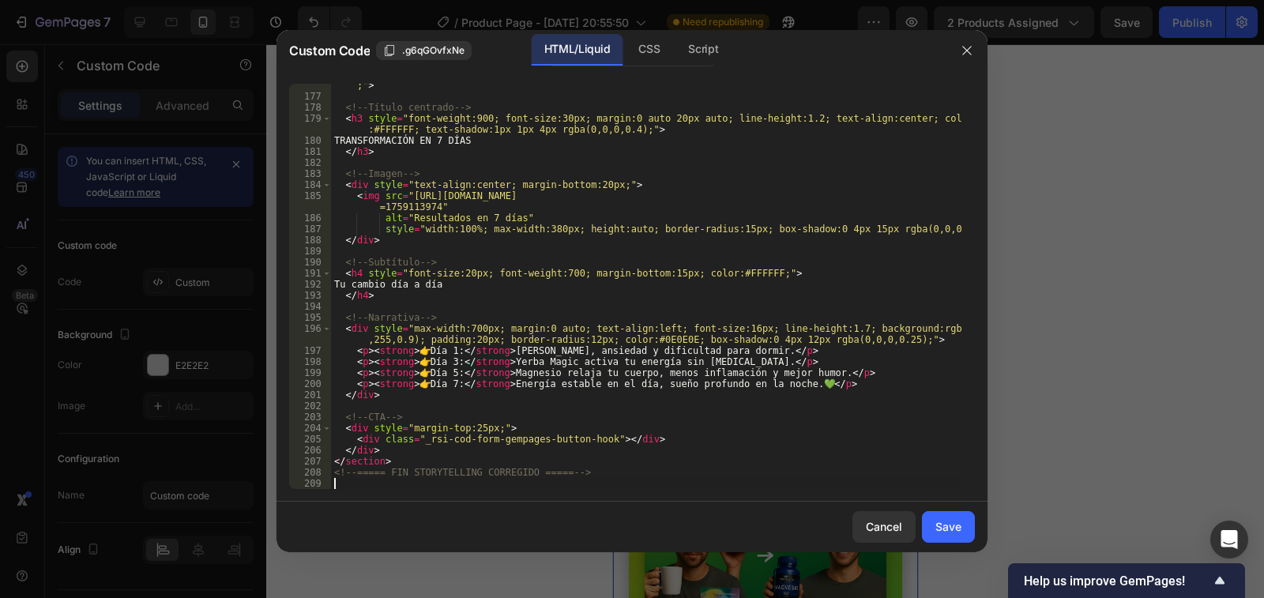
scroll to position [2338, 0]
click at [958, 525] on div "Save" at bounding box center [949, 526] width 26 height 17
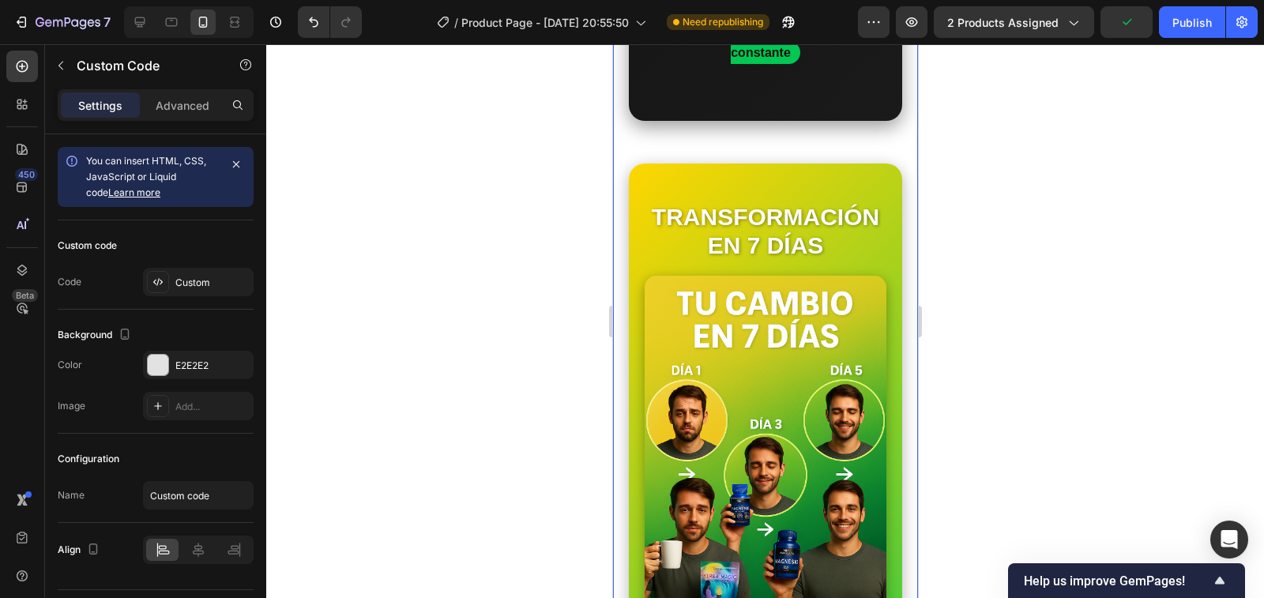
scroll to position [5215, 0]
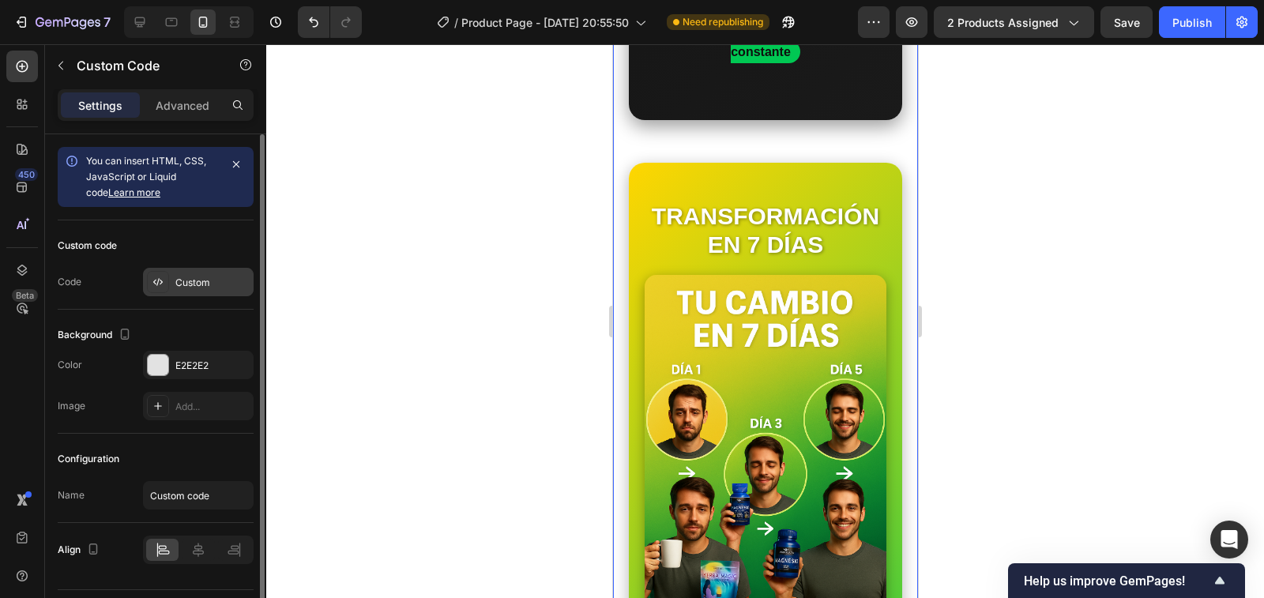
click at [197, 280] on div "Custom" at bounding box center [212, 283] width 74 height 14
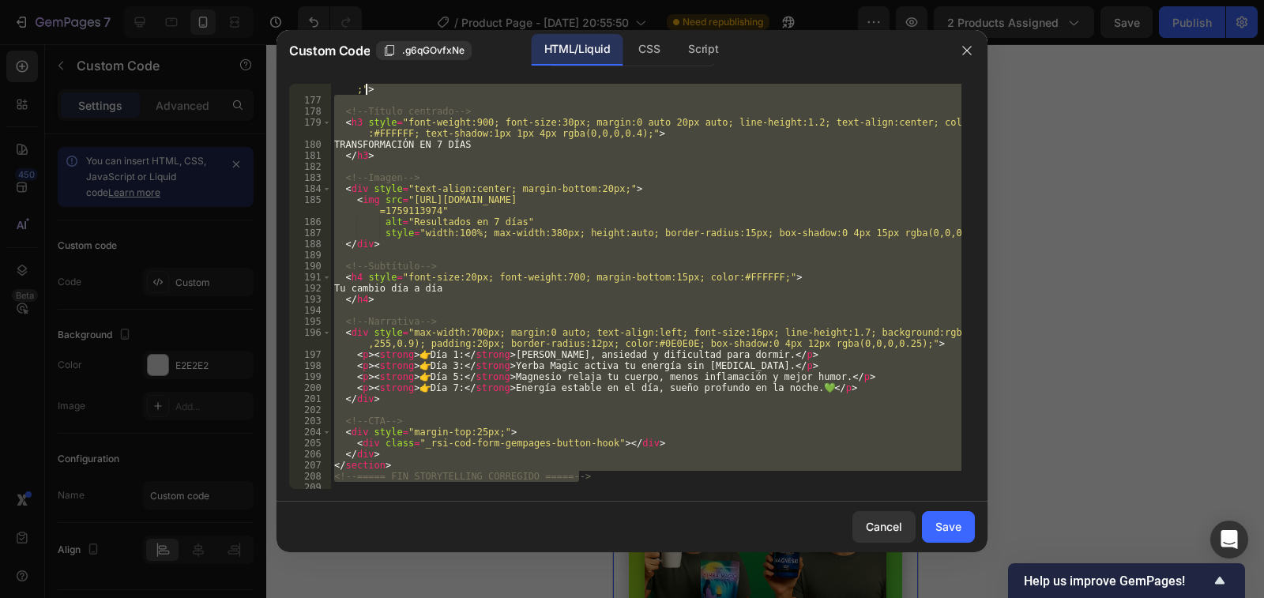
scroll to position [2290, 0]
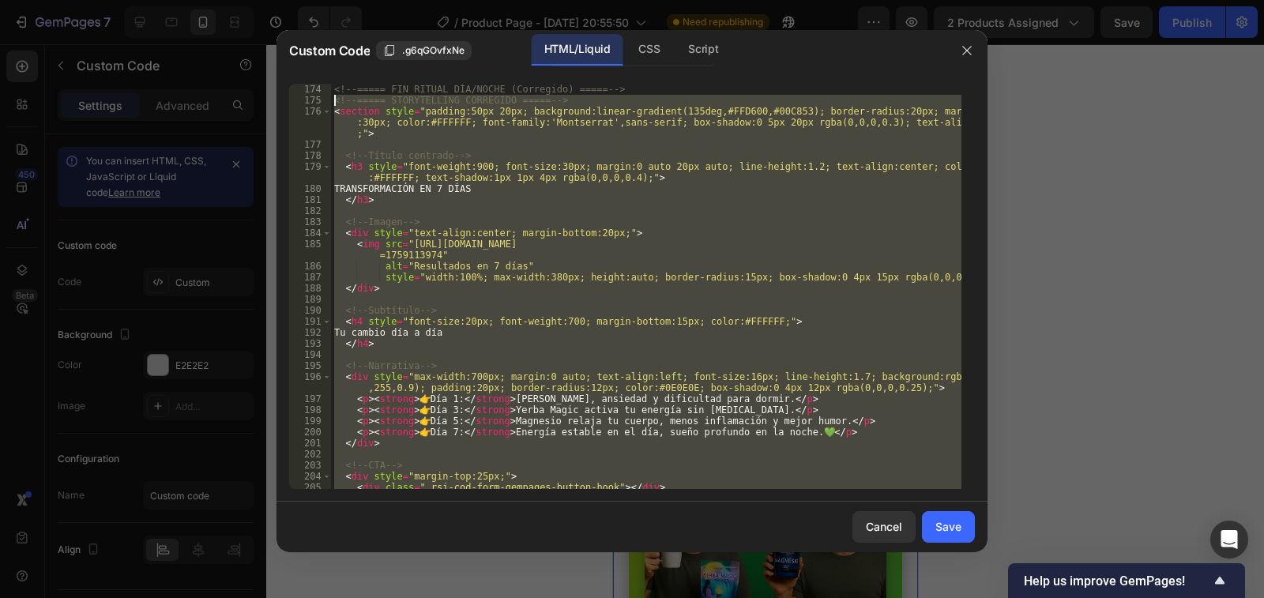
drag, startPoint x: 587, startPoint y: 299, endPoint x: 333, endPoint y: 104, distance: 320.5
click at [333, 104] on div "<!-- ===== FIN RITUAL DÍA/NOCHE (Corregido) ===== --> <!-- ===== STORYTELLING C…" at bounding box center [646, 297] width 631 height 427
type textarea "<!-- ===== STORYTELLING CORREGIDO ===== --> <section style="padding:50px 20px; …"
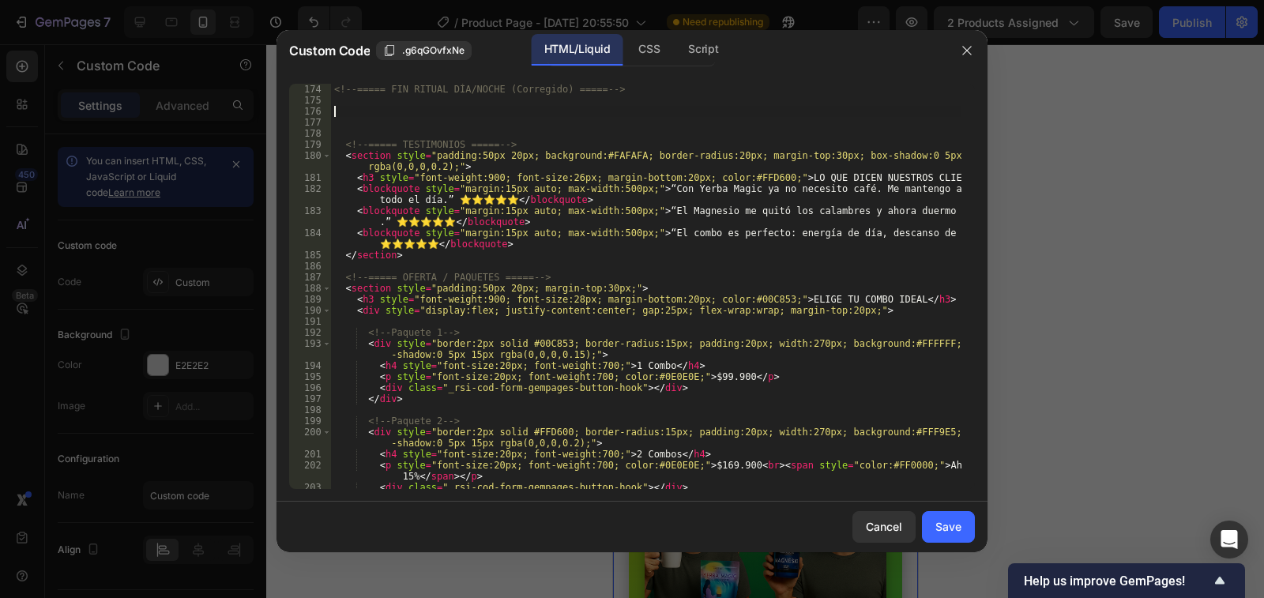
click at [341, 112] on div "<!-- ===== FIN RITUAL DÍA/NOCHE (Corregido) ===== --> <!-- ===== TESTIMONIOS ==…" at bounding box center [646, 297] width 631 height 427
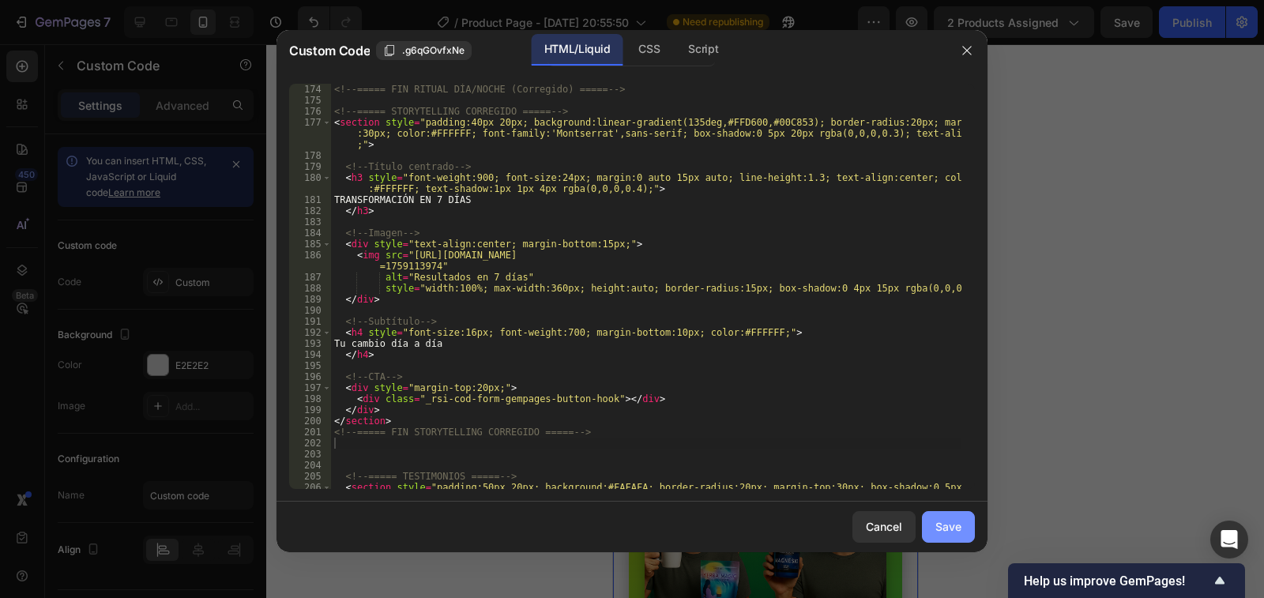
click at [938, 528] on div "Save" at bounding box center [949, 526] width 26 height 17
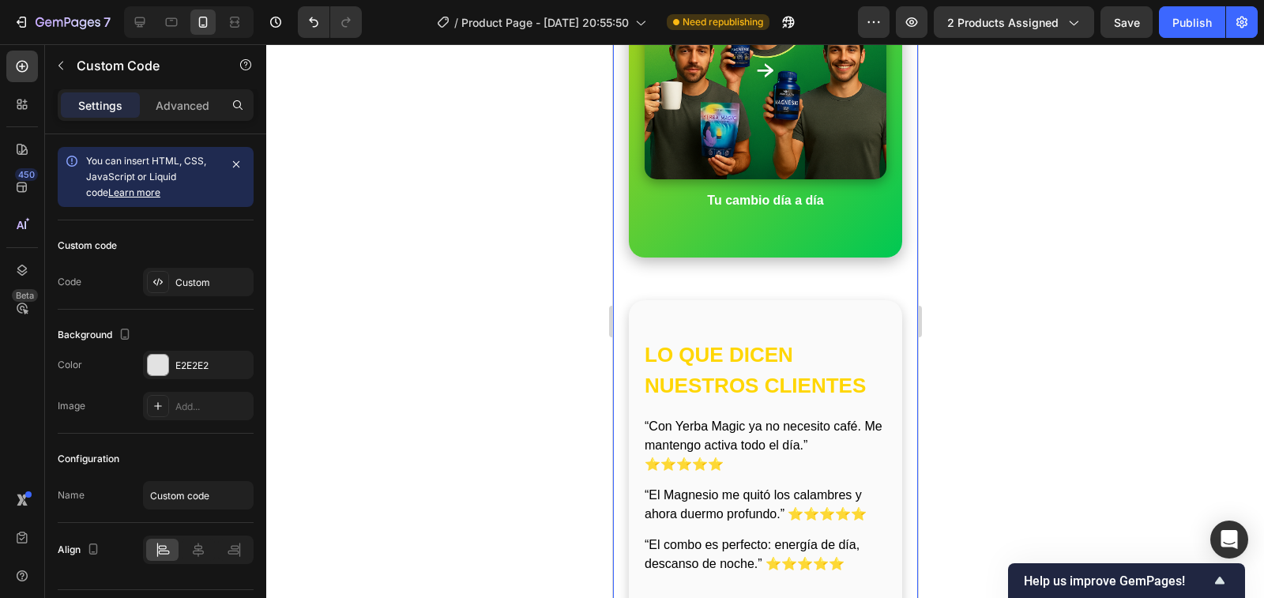
scroll to position [5768, 0]
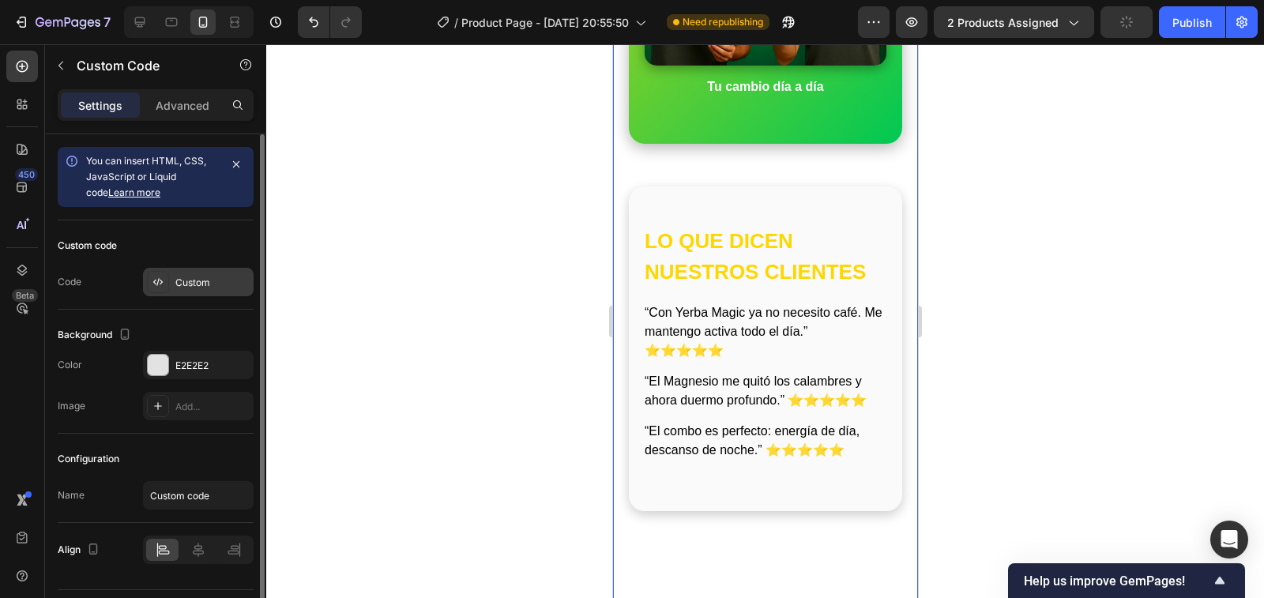
click at [186, 286] on div "Custom" at bounding box center [212, 283] width 74 height 14
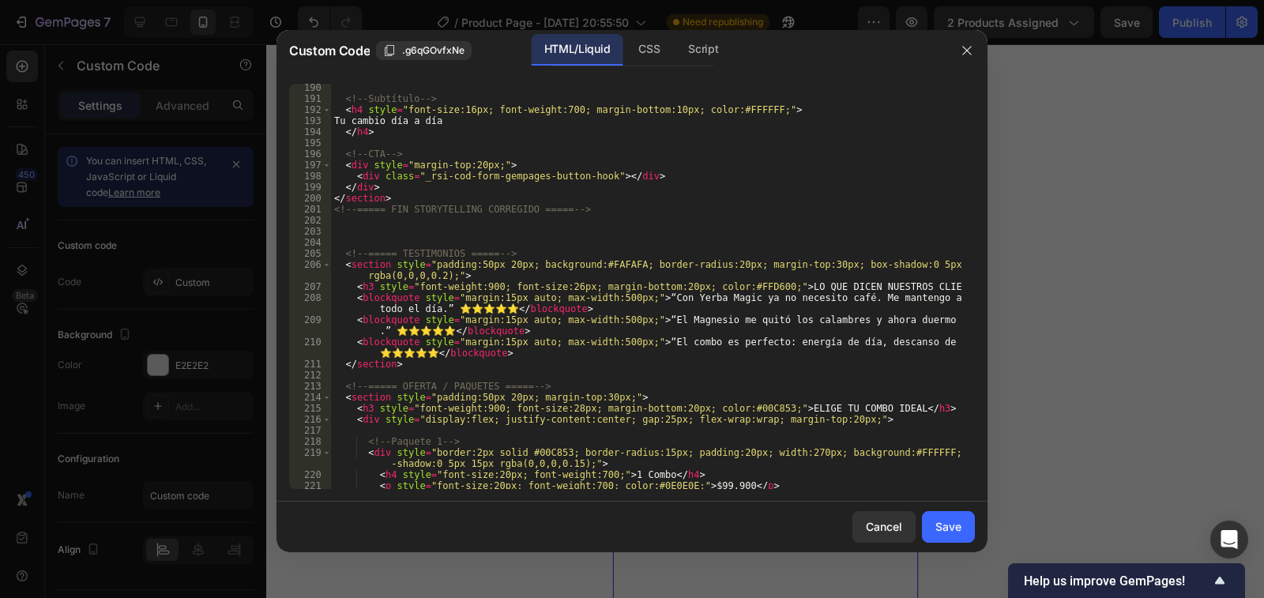
scroll to position [2513, 0]
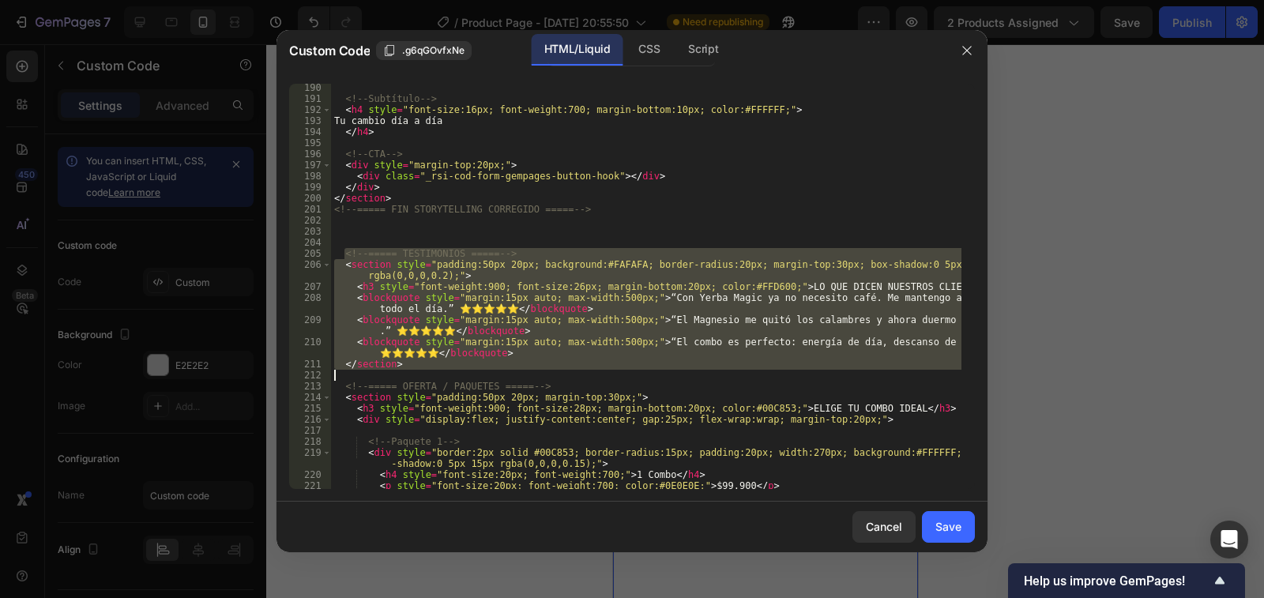
drag, startPoint x: 344, startPoint y: 255, endPoint x: 360, endPoint y: 375, distance: 120.3
click at [360, 375] on div "<!-- Subtítulo --> < h4 style = "font-size:16px; font-weight:700; margin-bottom…" at bounding box center [646, 295] width 631 height 427
type textarea "</section>"
click at [957, 529] on div "Save" at bounding box center [949, 526] width 26 height 17
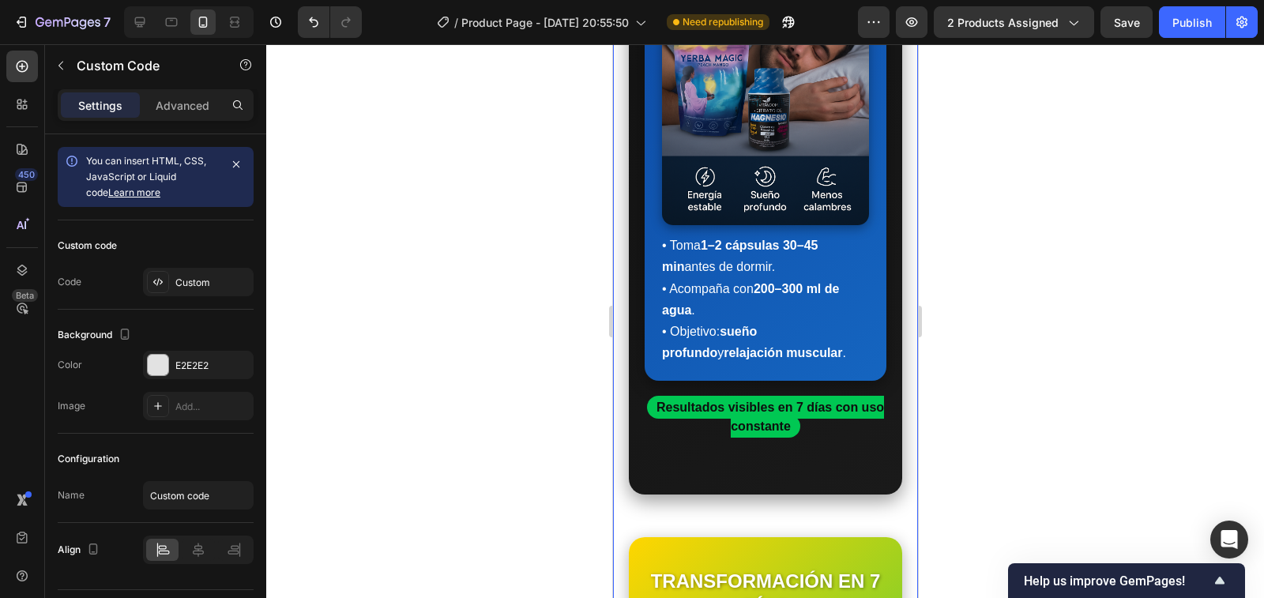
scroll to position [4820, 0]
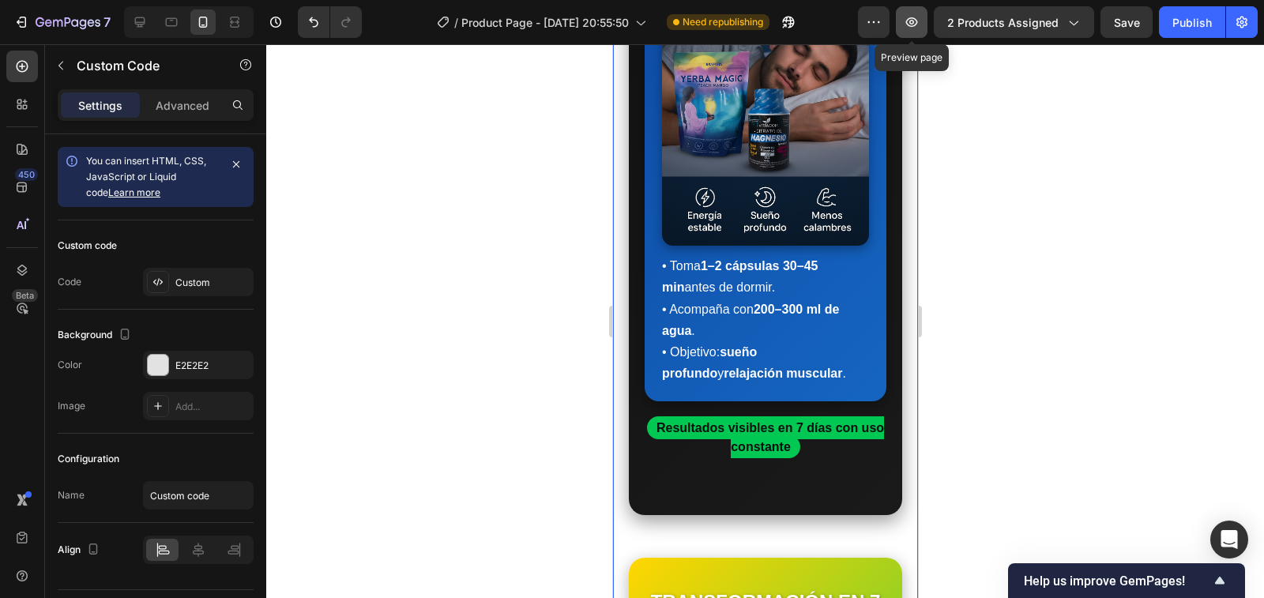
click at [907, 21] on icon "button" at bounding box center [912, 21] width 12 height 9
